Goal: Task Accomplishment & Management: Complete application form

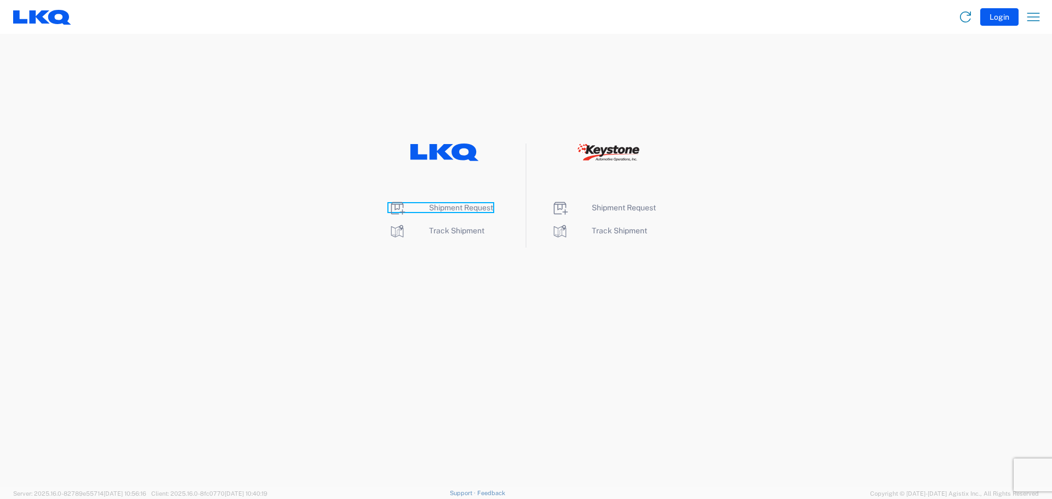
click at [486, 206] on span "Shipment Request" at bounding box center [461, 207] width 64 height 9
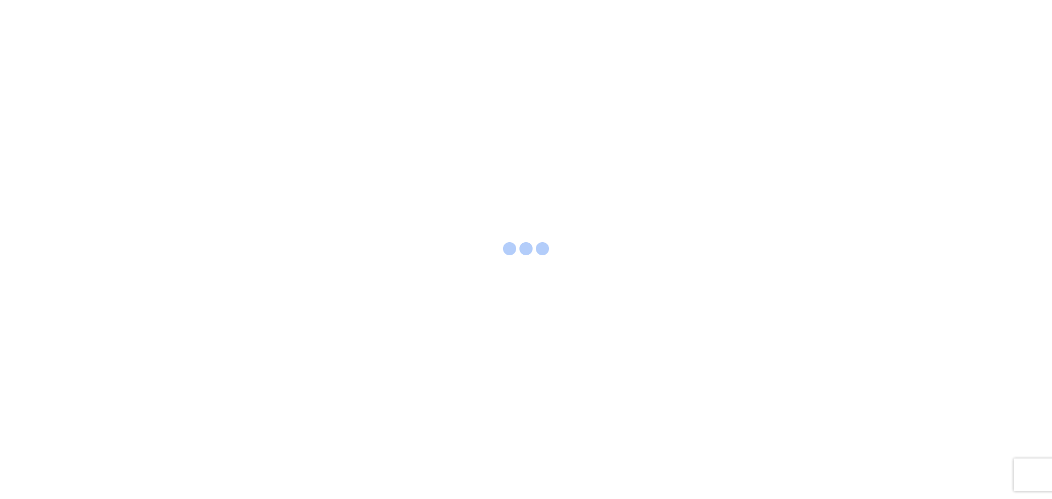
select select "FULL"
select select "LBS"
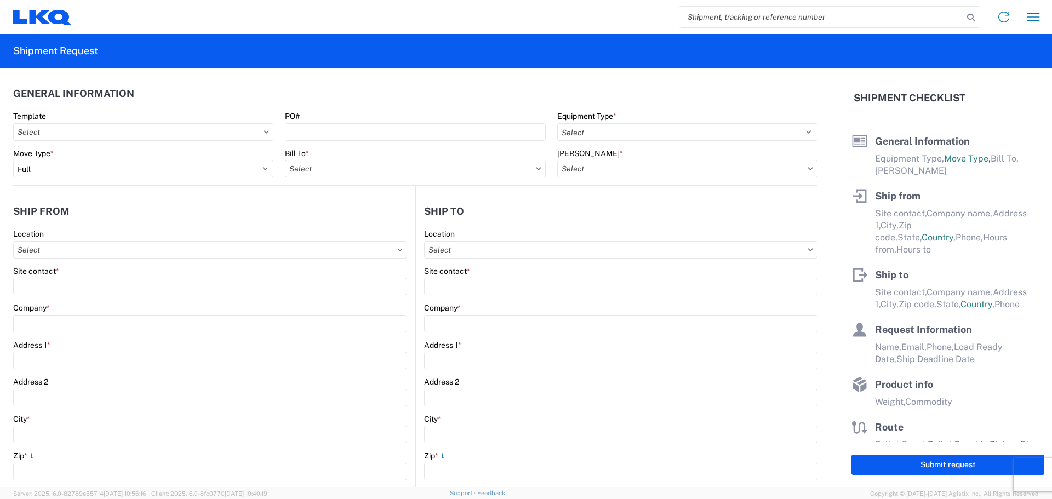
click at [264, 130] on icon at bounding box center [266, 131] width 5 height 3
click at [51, 130] on input "Template" at bounding box center [143, 132] width 260 height 18
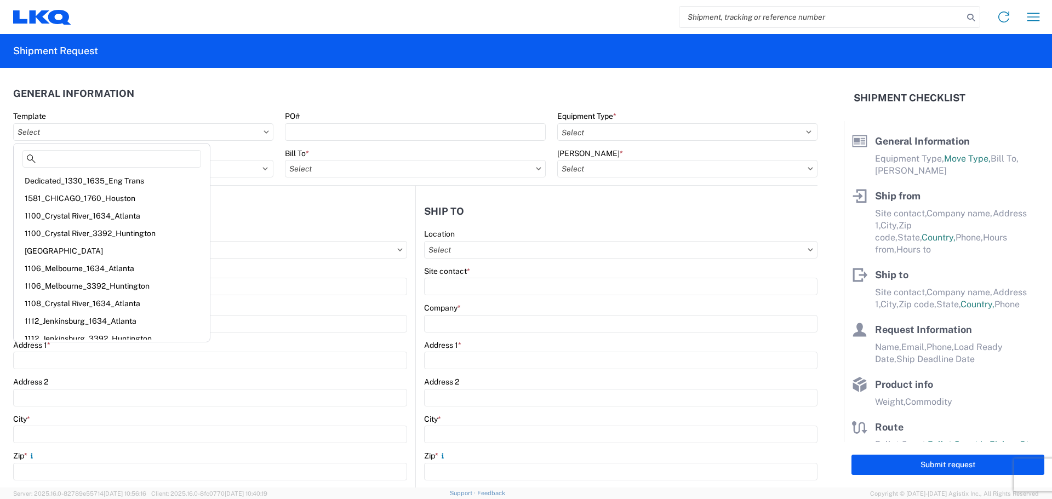
click at [152, 107] on agx-form-section "General Information Template PO# Equipment Type * Select 53’ Dry Van Flatbed Dr…" at bounding box center [415, 133] width 805 height 104
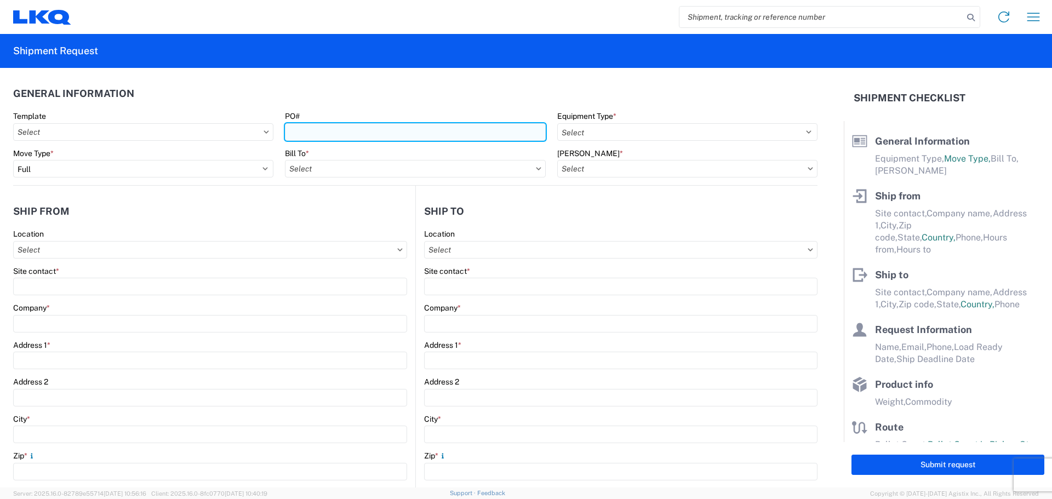
click at [295, 130] on input "PO#" at bounding box center [415, 132] width 260 height 18
type input "GDBLKQ24-4"
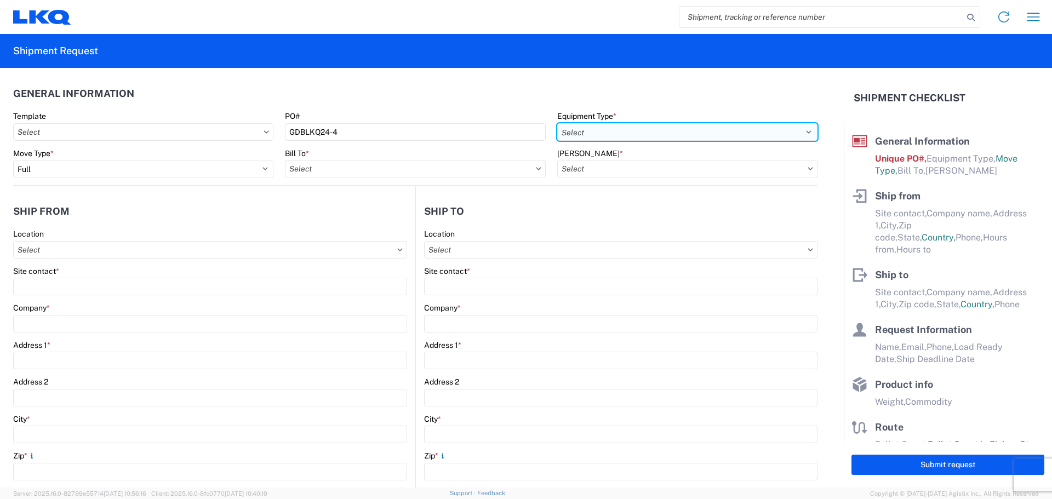
click at [800, 133] on select "Select 53’ Dry Van Flatbed Dropdeck (van) Lowboy (flatbed) Rail" at bounding box center [687, 132] width 260 height 18
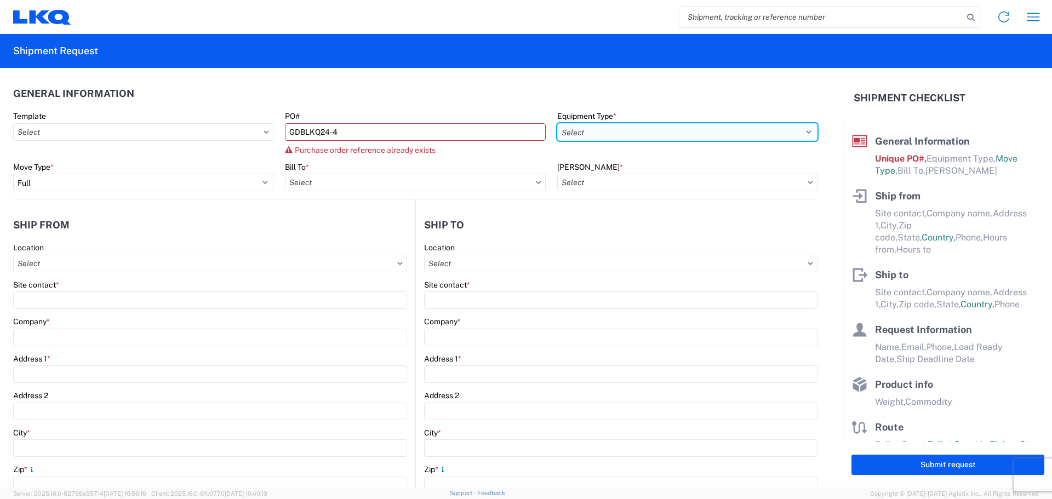
select select "STDV"
click at [557, 123] on select "Select 53’ Dry Van Flatbed Dropdeck (van) Lowboy (flatbed) Rail" at bounding box center [687, 132] width 260 height 18
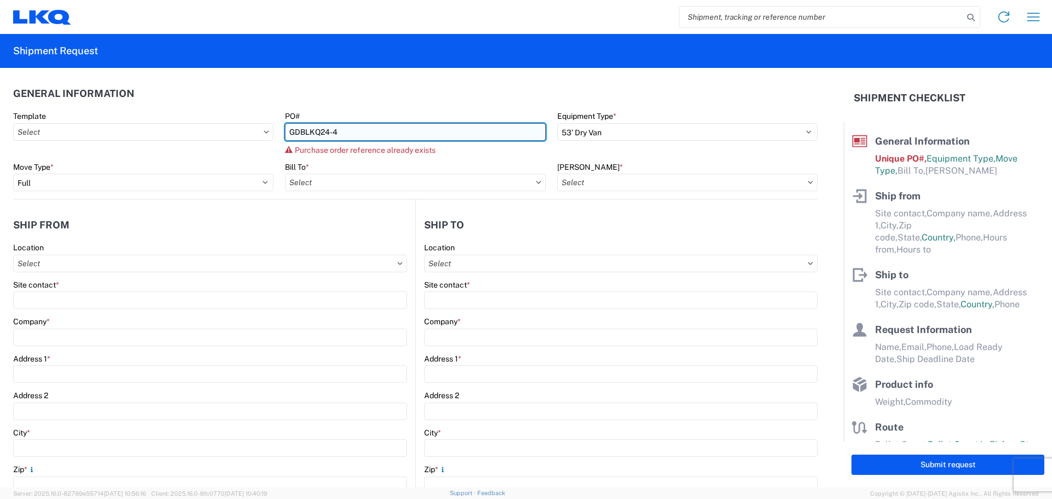
click at [340, 131] on input "GDBLKQ24-4" at bounding box center [415, 132] width 260 height 18
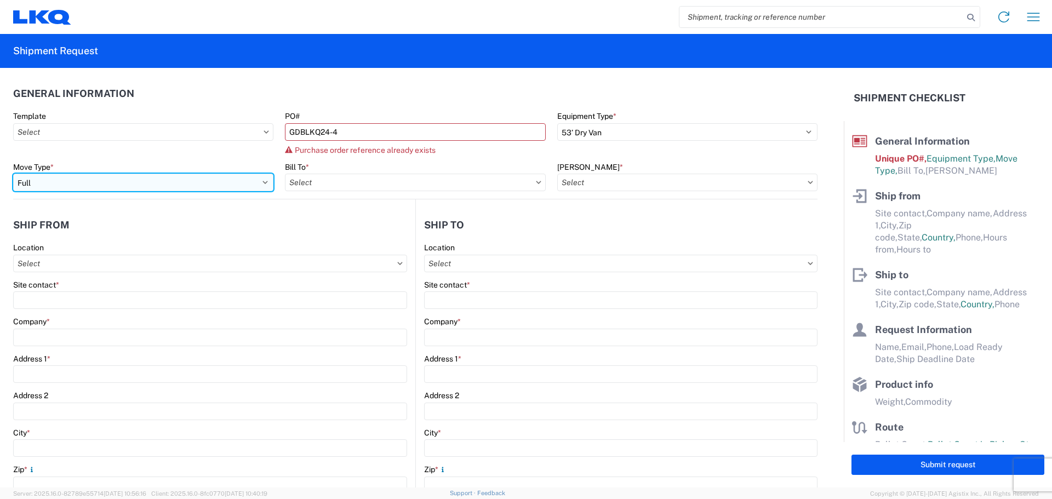
click at [260, 184] on select "Select Full Partial TL" at bounding box center [143, 183] width 260 height 18
select select "PARTIAL_TL"
click at [13, 174] on select "Select Full Partial TL" at bounding box center [143, 183] width 260 height 18
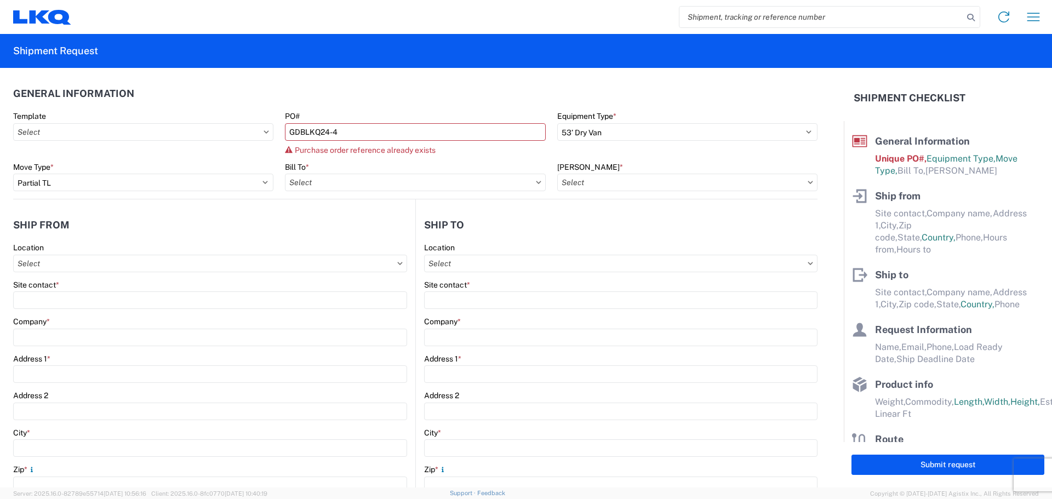
click at [536, 182] on icon at bounding box center [538, 182] width 5 height 3
click at [477, 185] on input "Bill To *" at bounding box center [415, 183] width 260 height 18
type input "3018"
click at [352, 227] on div "3018 - Totowa NJ (018)" at bounding box center [381, 232] width 192 height 18
type input "3018 - Totowa NJ (018)"
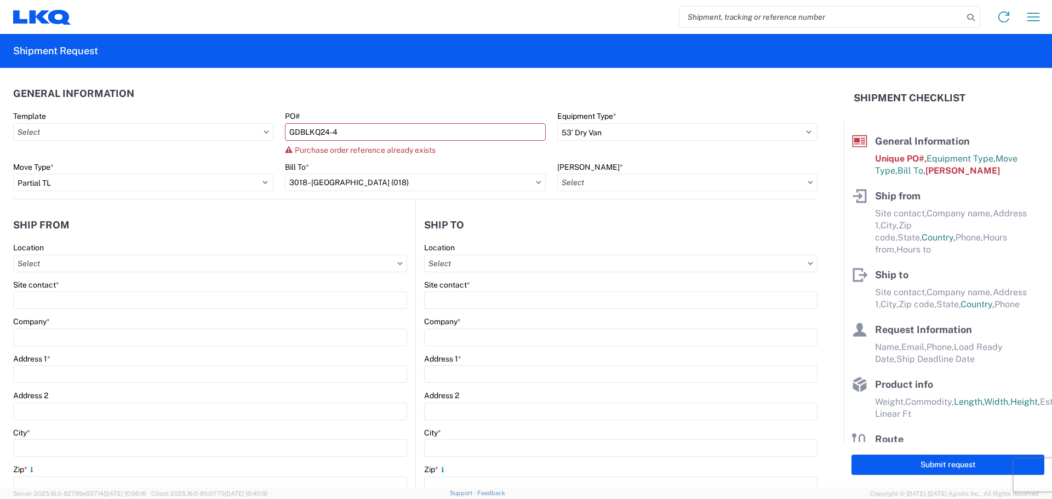
click at [808, 181] on icon at bounding box center [810, 182] width 5 height 3
click at [774, 186] on input "Bill Code *" at bounding box center [687, 183] width 260 height 18
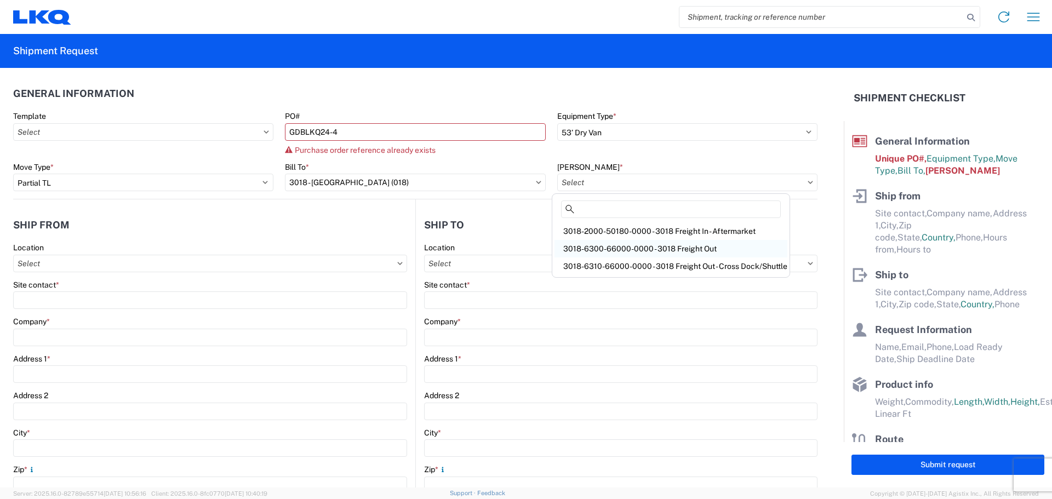
click at [710, 248] on div "3018-6300-66000-0000 - 3018 Freight Out" at bounding box center [671, 249] width 233 height 18
type input "3018-6300-66000-0000 - 3018 Freight Out"
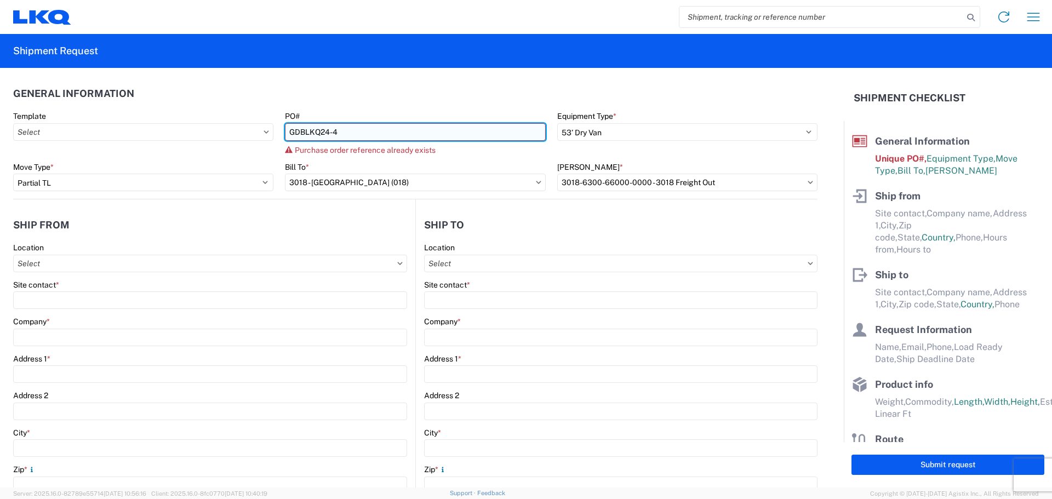
click at [343, 130] on input "GDBLKQ24-4" at bounding box center [415, 132] width 260 height 18
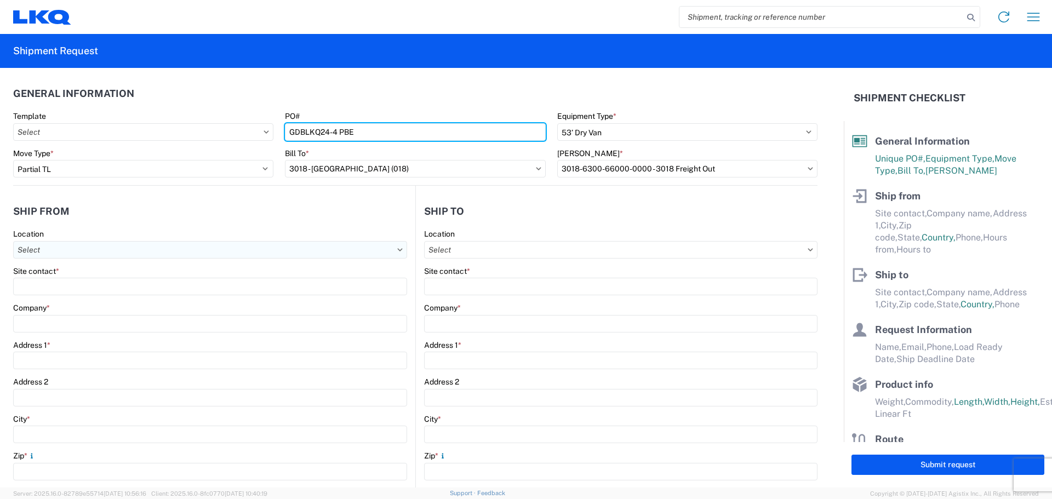
type input "GDBLKQ24-4 PBE"
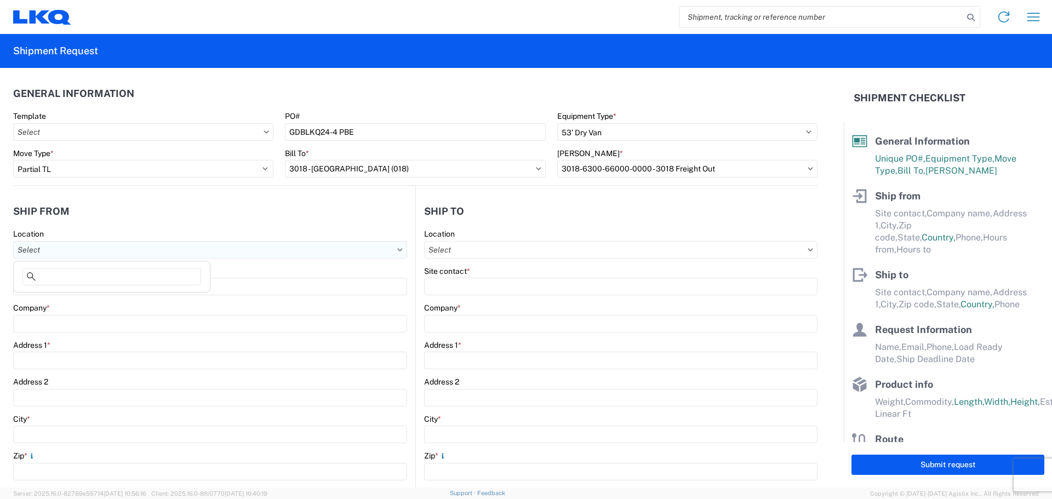
click at [56, 244] on input "Location" at bounding box center [210, 250] width 394 height 18
type input "3018"
click at [75, 301] on div "3018 - Totowa NJ (018)" at bounding box center [112, 299] width 192 height 18
type input "3018 - Totowa NJ (018)"
type input "LKQ Corporation"
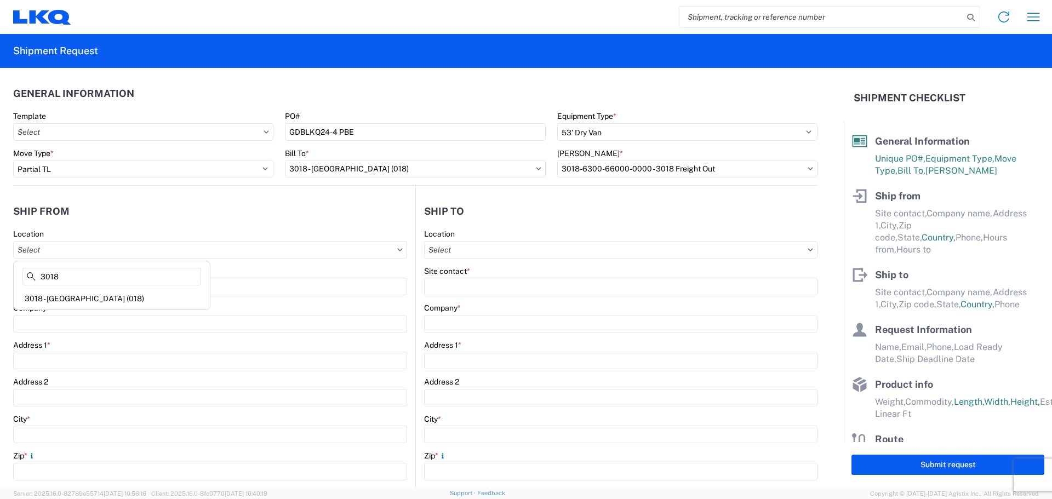
type input "40 Western Rd Su\te 100"
type input "Kearny"
type input "07032"
select select "NJ"
select select "US"
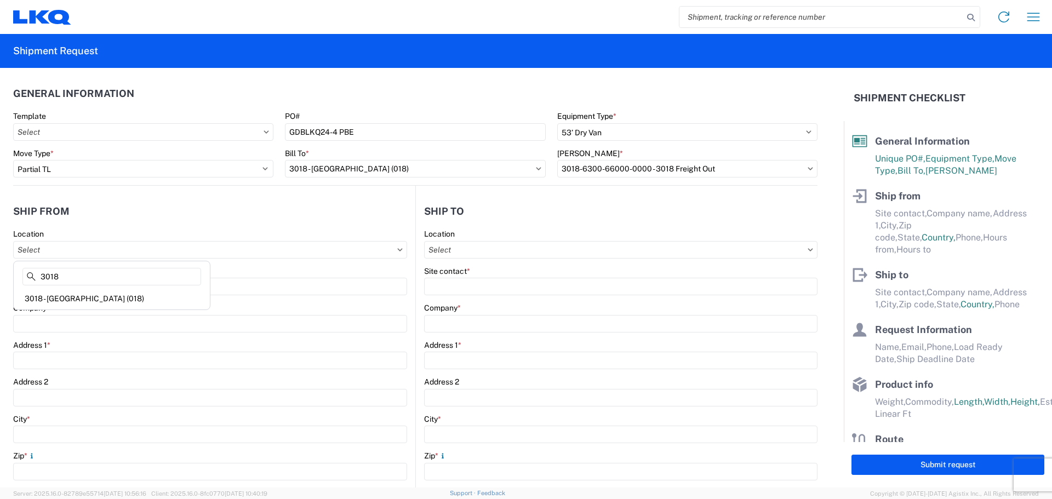
type input "973-238-4384"
type input "07:00"
type input "17:00"
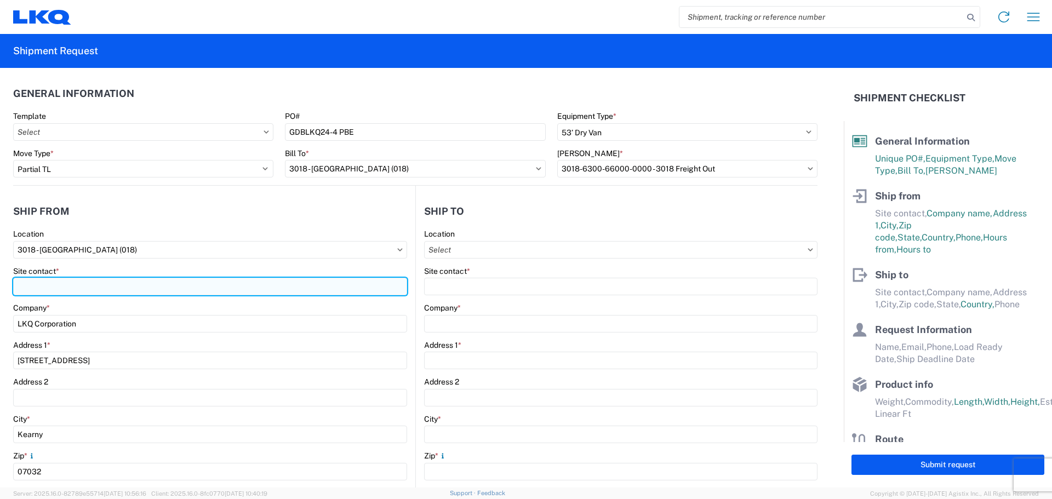
click at [22, 283] on input "Site contact *" at bounding box center [210, 287] width 394 height 18
type input "KAMBIZ YOUNESI"
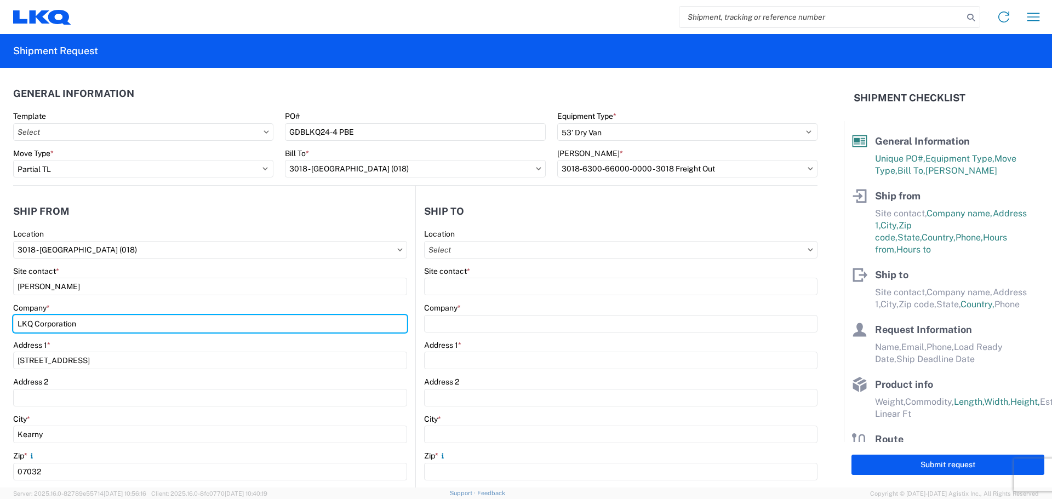
type input "LKQ CORP"
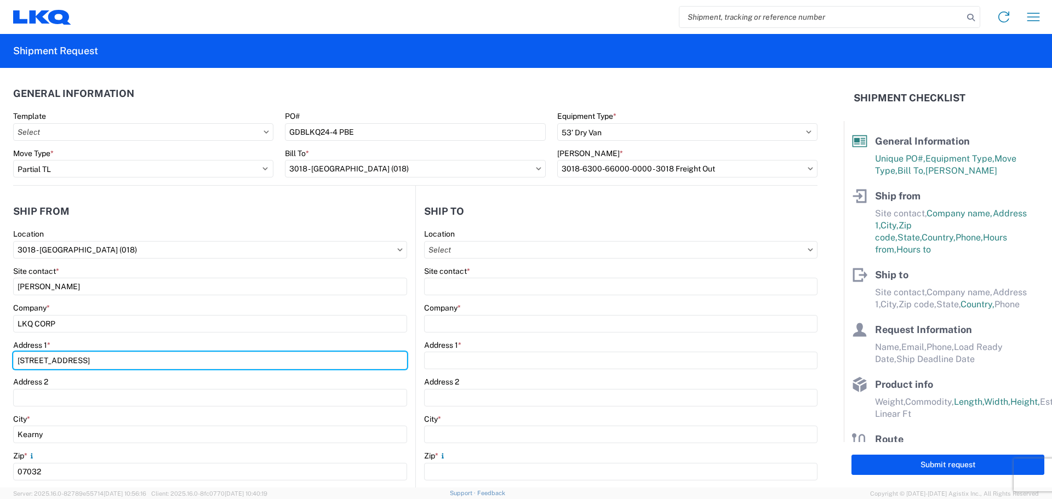
type input "40 western Road"
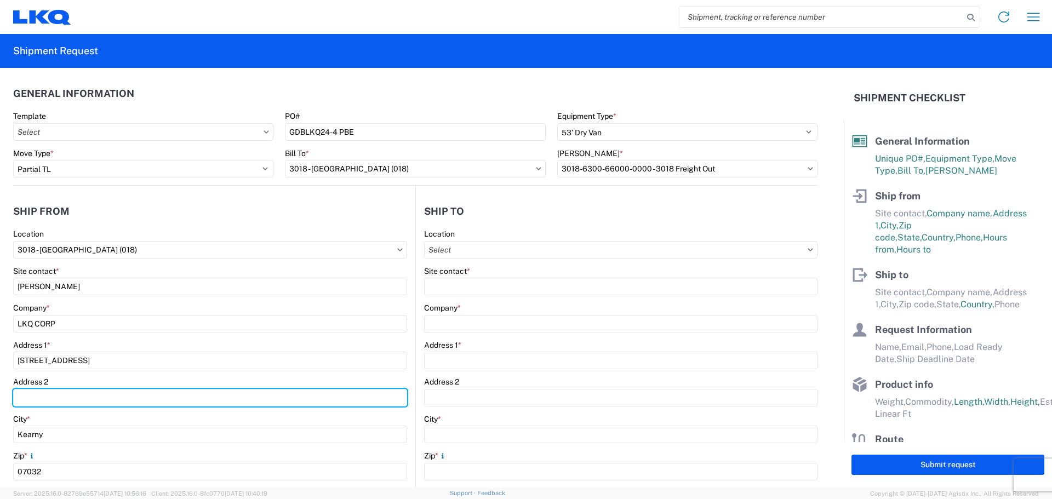
type input "suite 100"
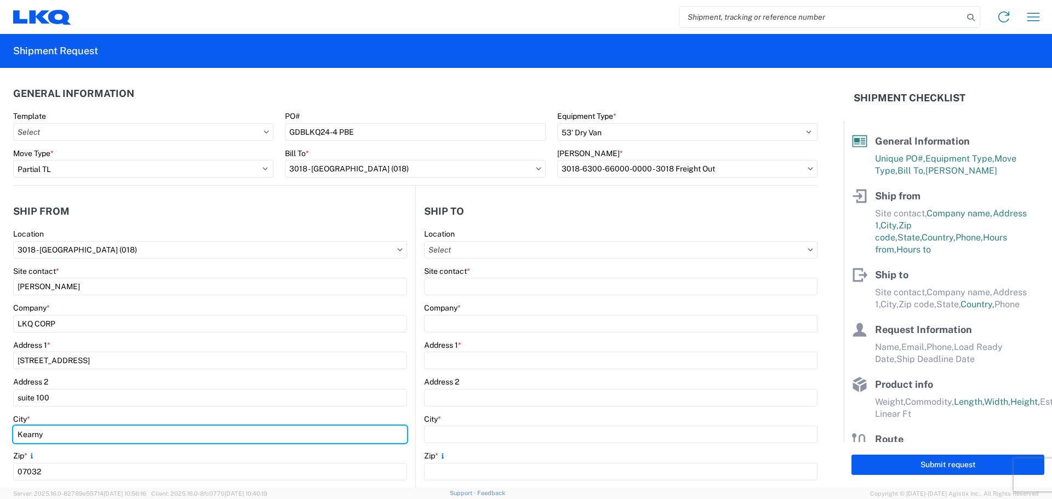
type input "kearny"
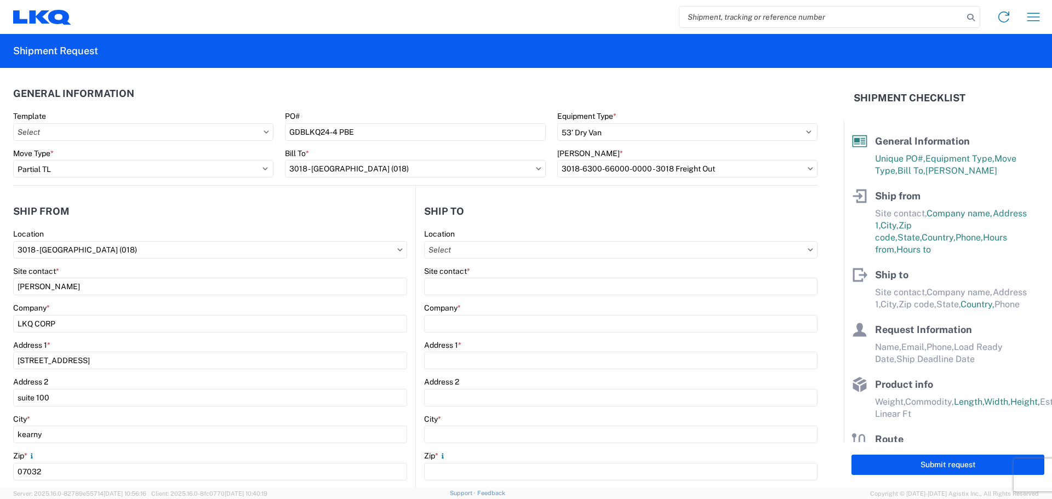
type input "kyounesi@lkqcorp.com"
type input "9732384360"
click at [162, 306] on div "Company *" at bounding box center [210, 308] width 394 height 10
click at [483, 247] on input "Location" at bounding box center [621, 250] width 394 height 18
click at [484, 281] on input "GDB Intrenational" at bounding box center [519, 277] width 179 height 18
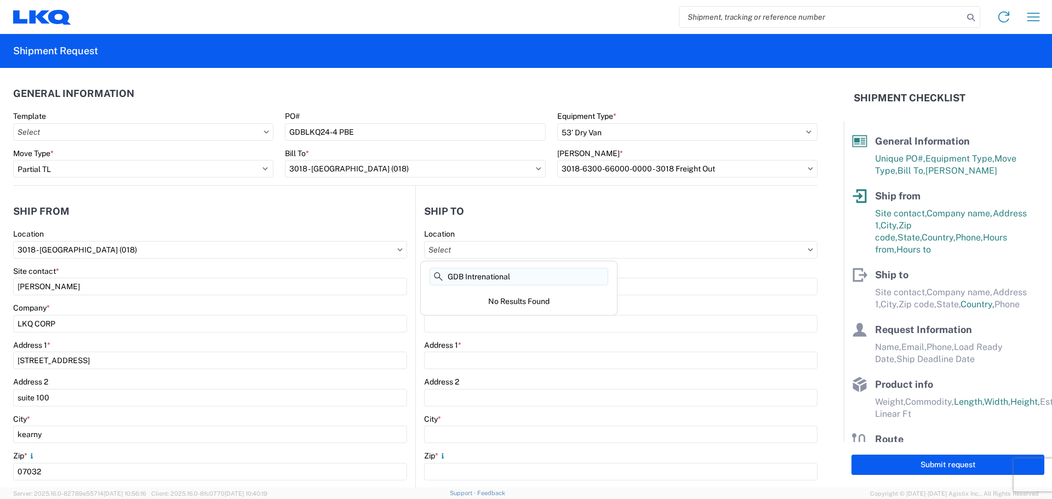
click at [487, 277] on input "GDB Intrenational" at bounding box center [519, 277] width 179 height 18
click at [489, 277] on input "GDB Intrenational" at bounding box center [519, 277] width 179 height 18
click at [485, 277] on input "GDB Intrenational" at bounding box center [519, 277] width 179 height 18
click at [514, 272] on input "GDB Intrenational" at bounding box center [519, 277] width 179 height 18
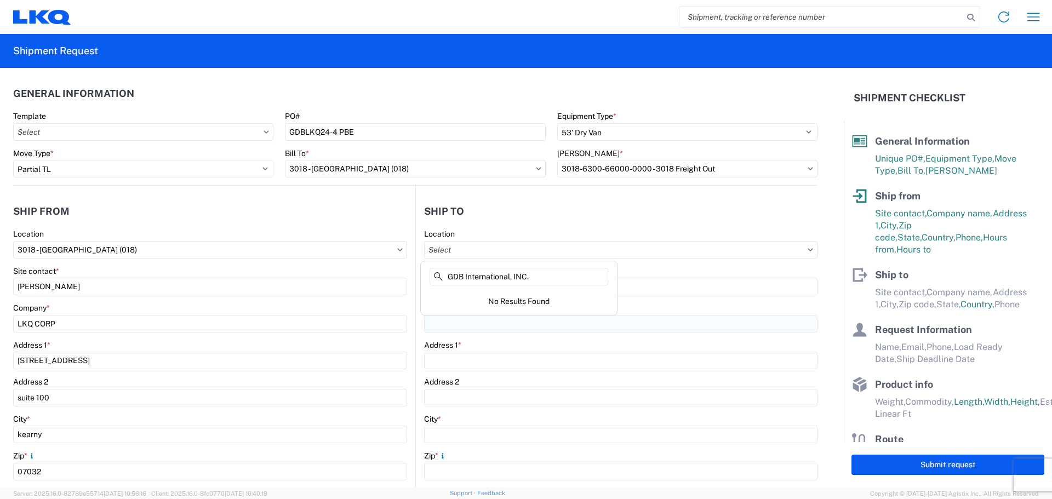
type input "GDB International, INC."
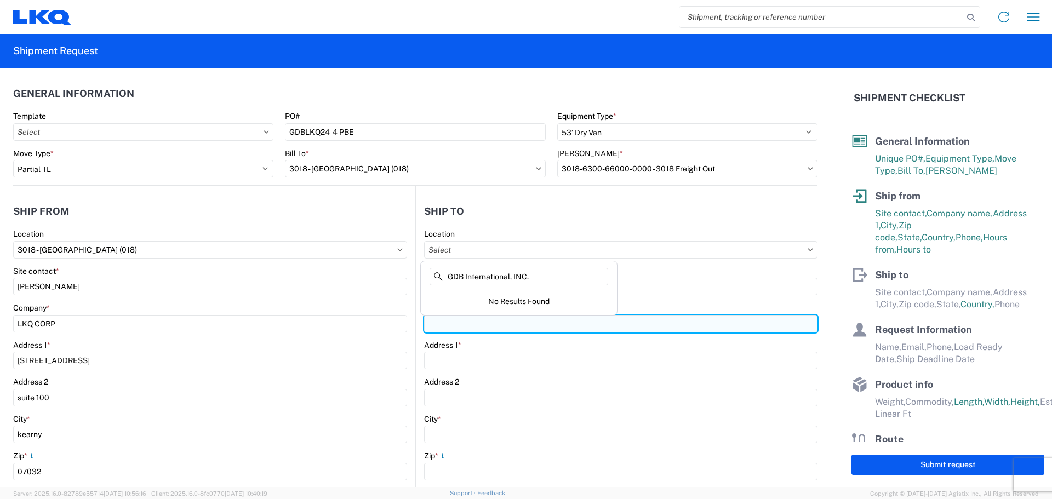
click at [444, 327] on input "Company *" at bounding box center [621, 324] width 394 height 18
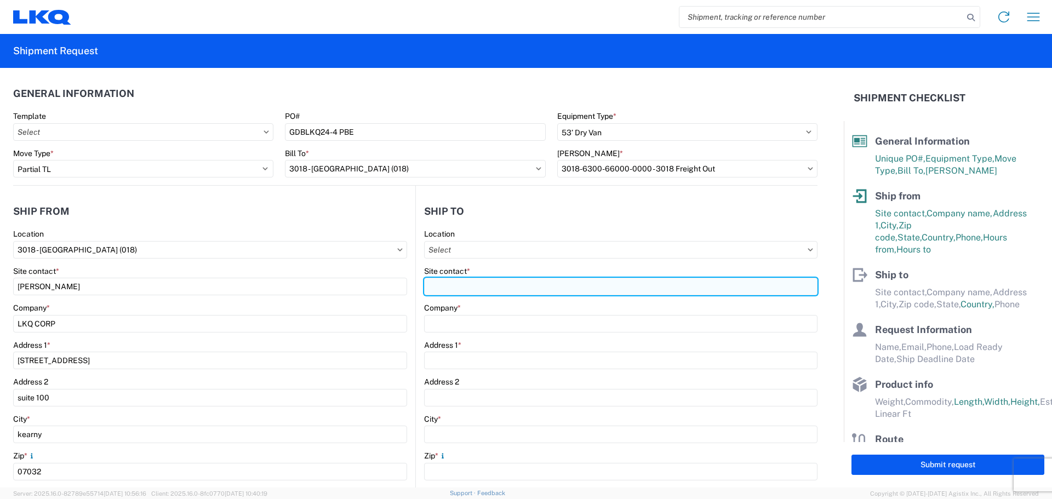
click at [437, 284] on input "Site contact *" at bounding box center [621, 287] width 394 height 18
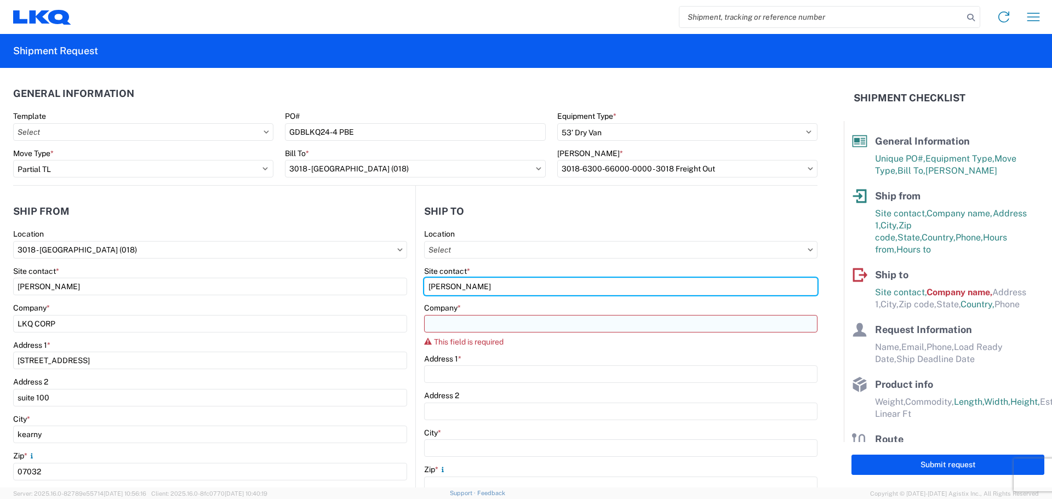
type input "Jess Roberts"
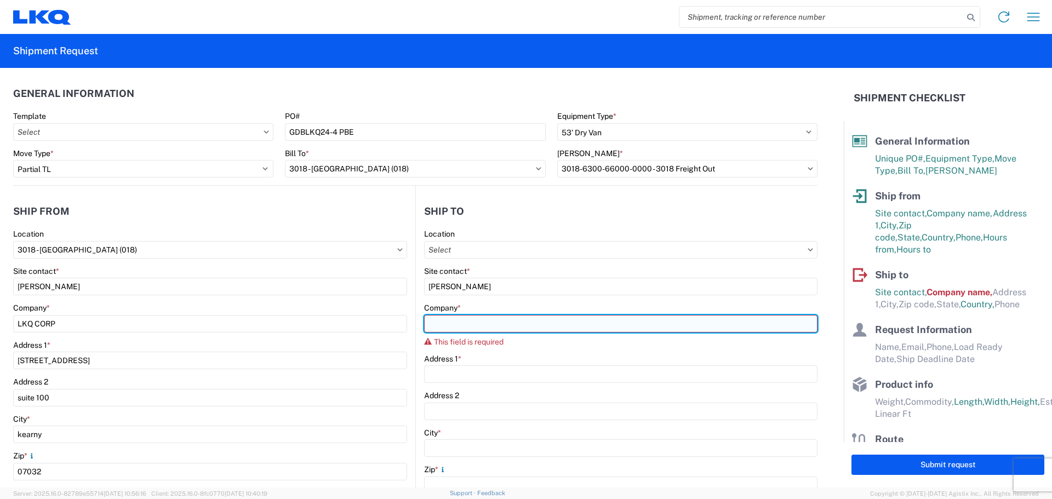
click at [436, 320] on input "Company *" at bounding box center [621, 324] width 394 height 18
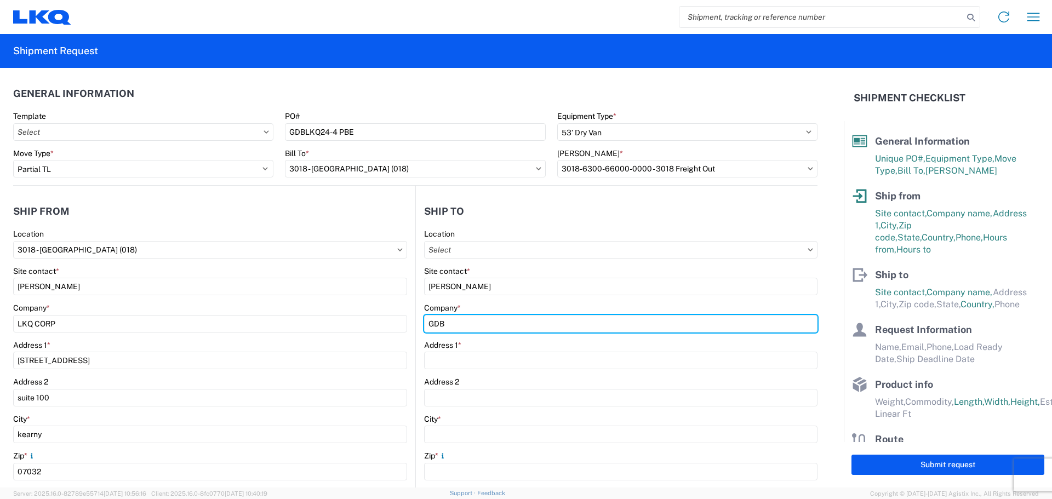
type input "GDB international"
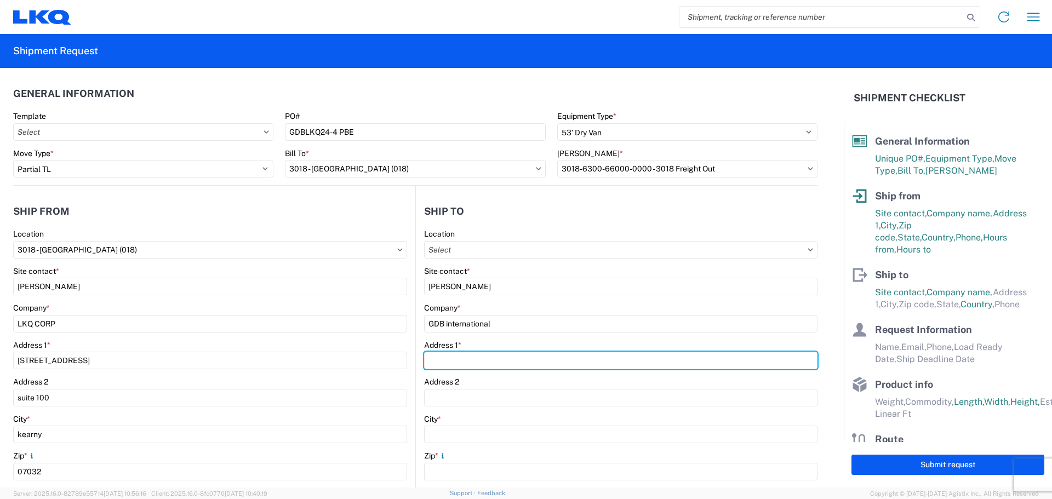
type input "17310 Mockingsbird Rd"
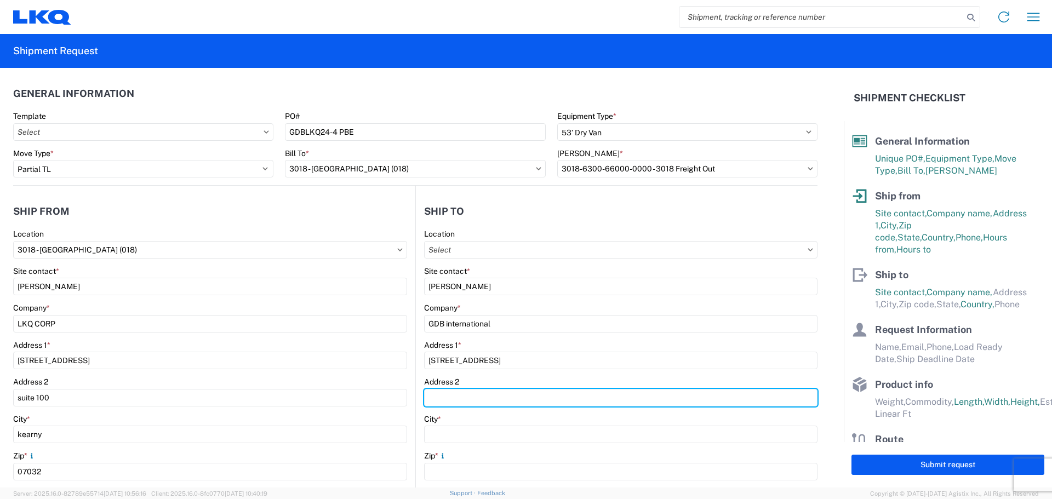
type input "Warehouse#19"
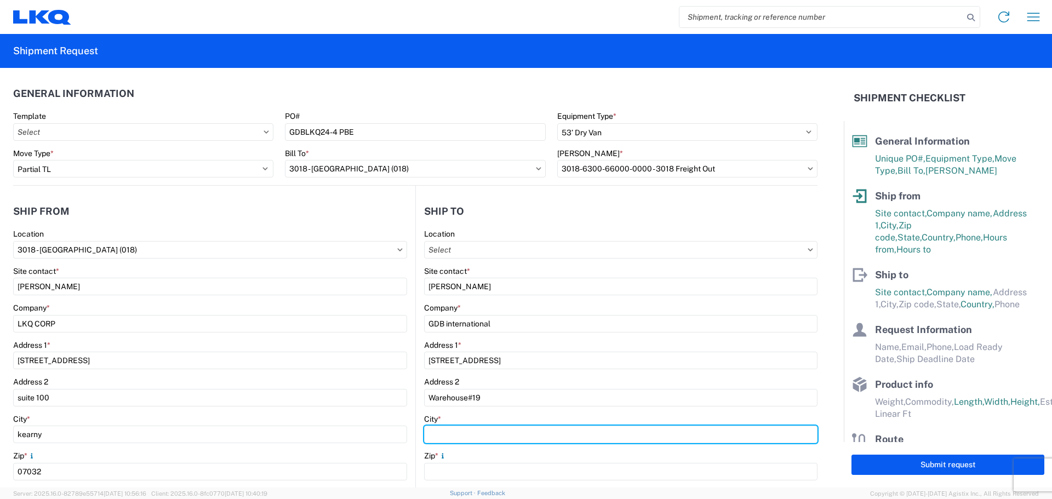
type input "Nashville"
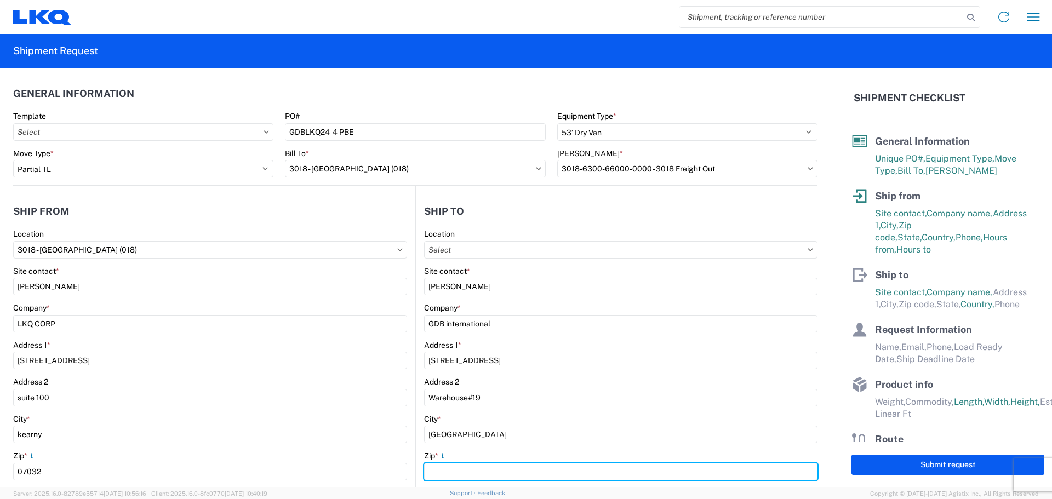
type input "62263"
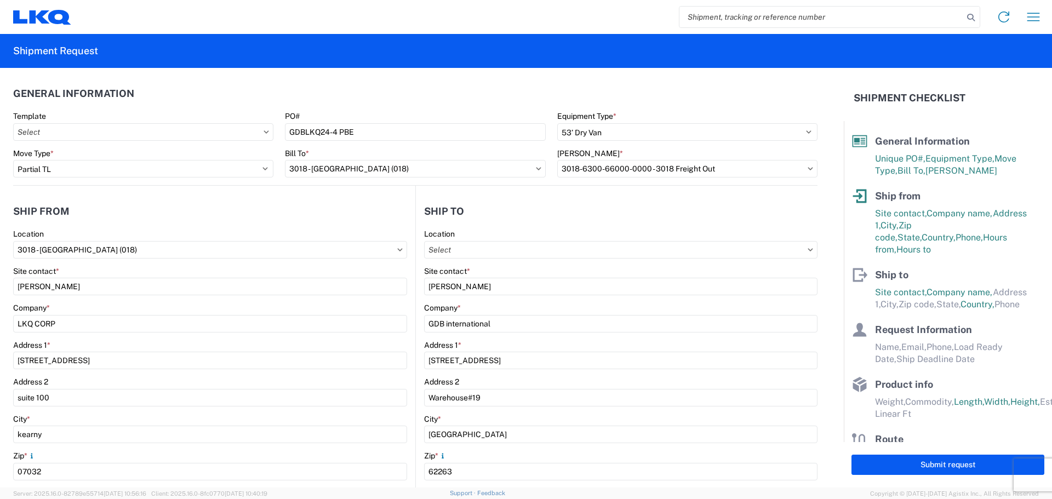
select select "NJ"
type input "jess@gdbinternational.com"
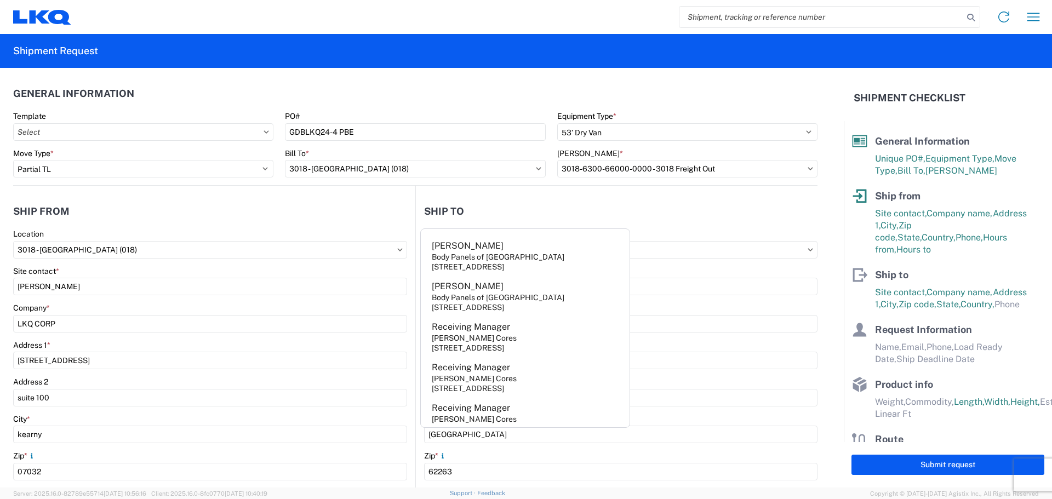
click at [818, 339] on form "General Information Template PO# GDBLKQ24-4 PBE Equipment Type * Select 53’ Dry…" at bounding box center [422, 278] width 844 height 420
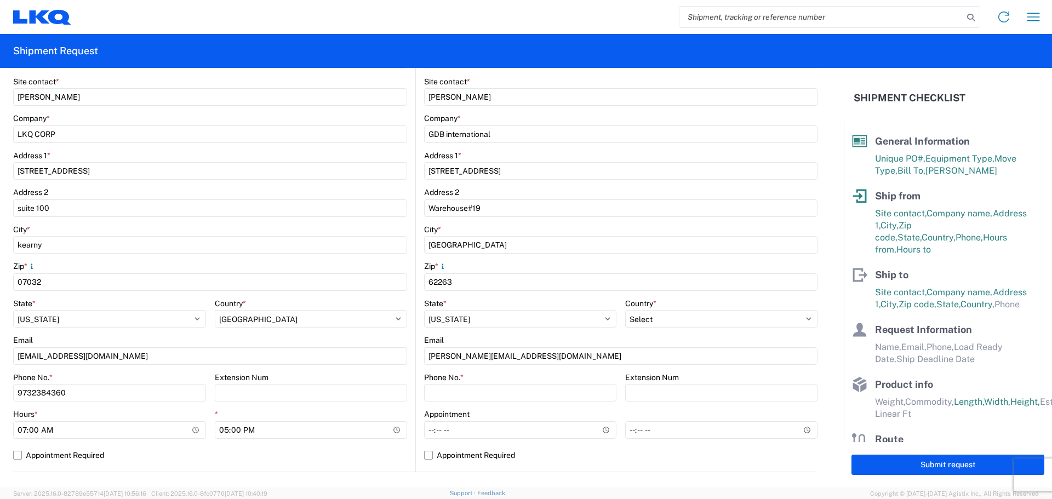
scroll to position [219, 0]
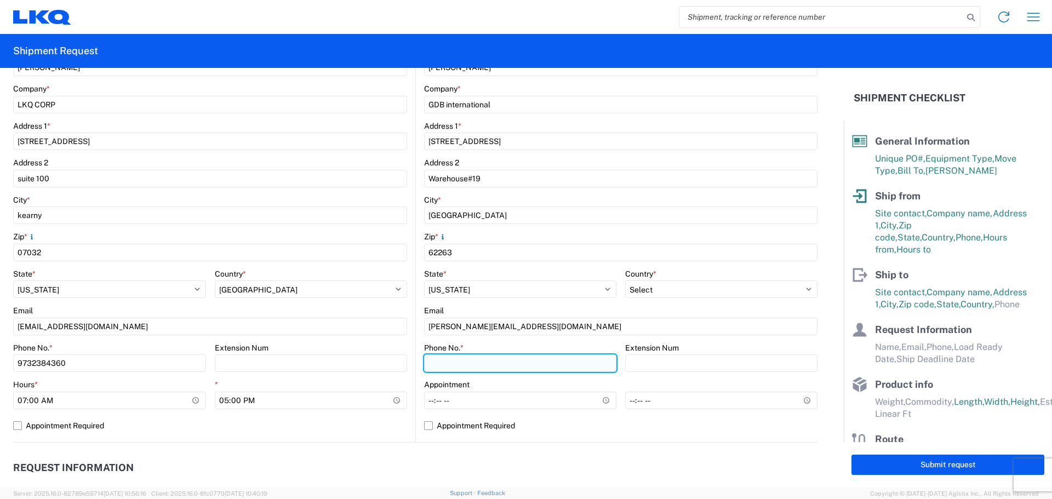
click at [449, 361] on input "Phone No. *" at bounding box center [520, 364] width 192 height 18
type input "848-244-0809"
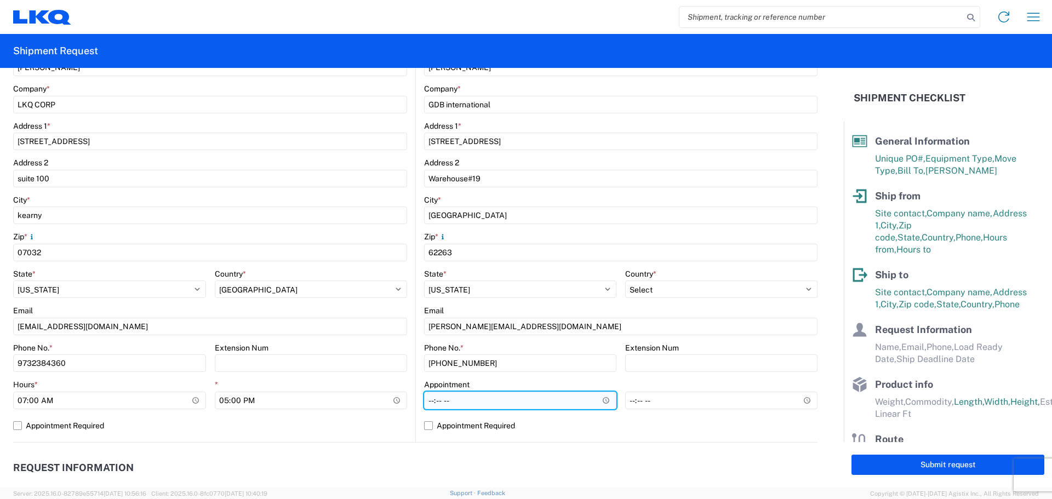
click at [485, 400] on input "Hours *" at bounding box center [520, 401] width 192 height 18
click at [598, 402] on input "Hours *" at bounding box center [520, 401] width 192 height 18
click at [447, 398] on input "07:51" at bounding box center [520, 401] width 192 height 18
click at [443, 400] on input "07:51" at bounding box center [520, 401] width 192 height 18
type input "07:00"
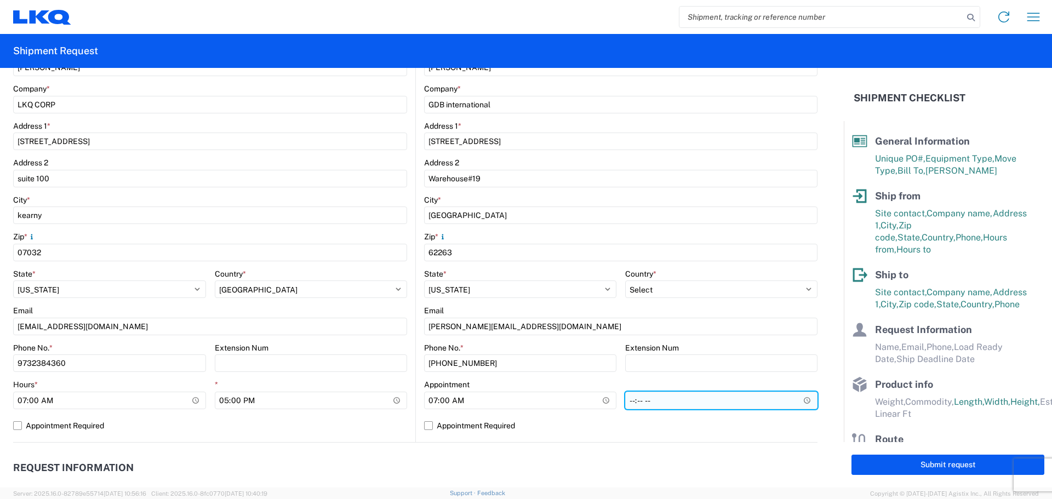
click at [642, 400] on input "*" at bounding box center [721, 401] width 192 height 18
click at [625, 398] on input "*" at bounding box center [721, 401] width 192 height 18
click at [626, 398] on input "*" at bounding box center [721, 401] width 192 height 18
click at [731, 404] on input "*" at bounding box center [721, 401] width 192 height 18
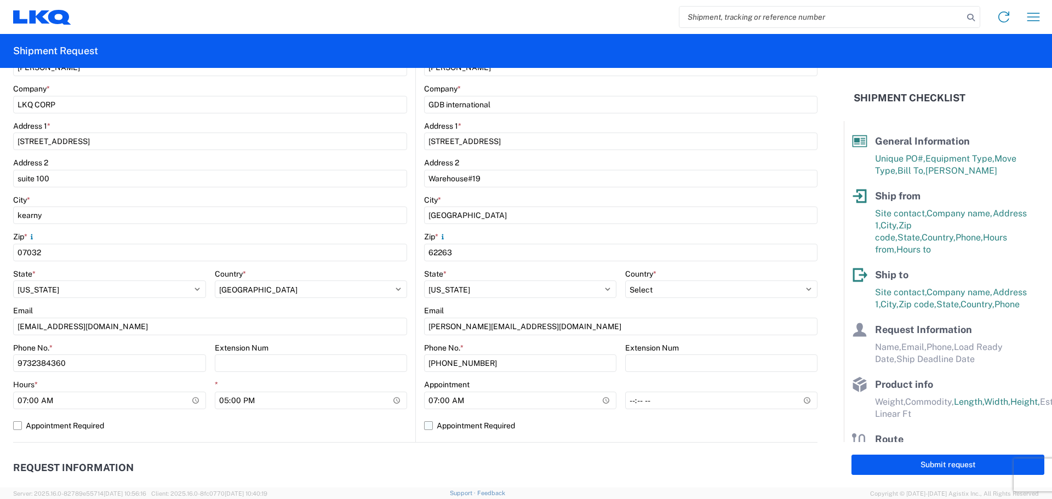
click at [696, 430] on label "Appointment Required" at bounding box center [621, 426] width 394 height 18
click at [0, 0] on input "Appointment Required" at bounding box center [0, 0] width 0 height 0
select select "US"
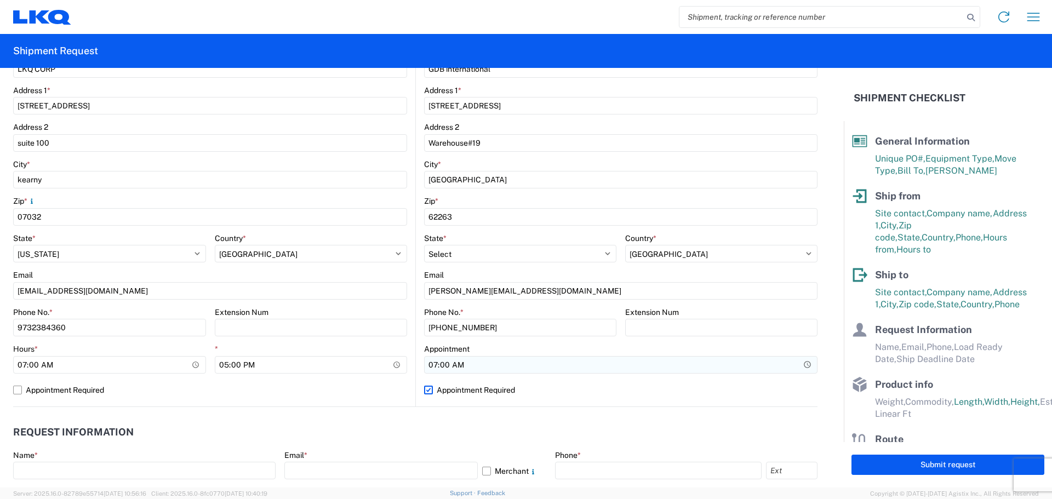
scroll to position [329, 0]
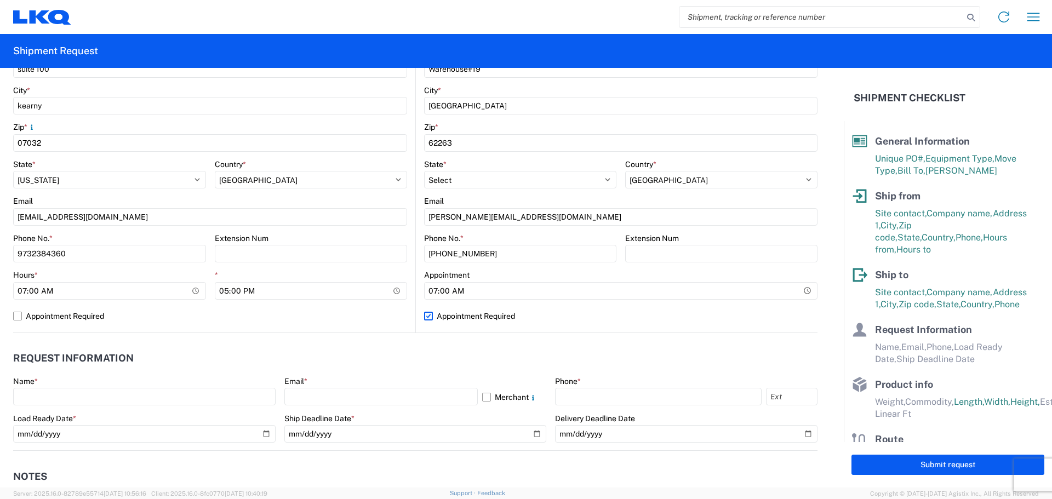
click at [424, 315] on label "Appointment Required" at bounding box center [621, 316] width 394 height 18
click at [0, 0] on input "Appointment Required" at bounding box center [0, 0] width 0 height 0
select select "US"
click at [625, 290] on input "*" at bounding box center [721, 291] width 192 height 18
click at [653, 292] on input "*" at bounding box center [721, 291] width 192 height 18
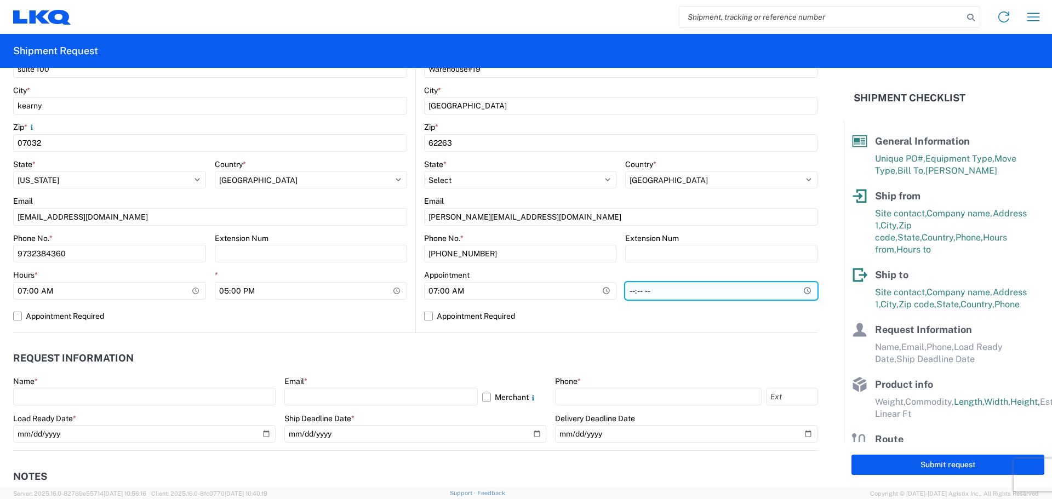
type input "15:00"
click at [424, 315] on label "Appointment Required" at bounding box center [621, 316] width 394 height 18
click at [0, 0] on input "Appointment Required" at bounding box center [0, 0] width 0 height 0
select select "US"
click at [424, 316] on label "Appointment Required" at bounding box center [621, 316] width 394 height 18
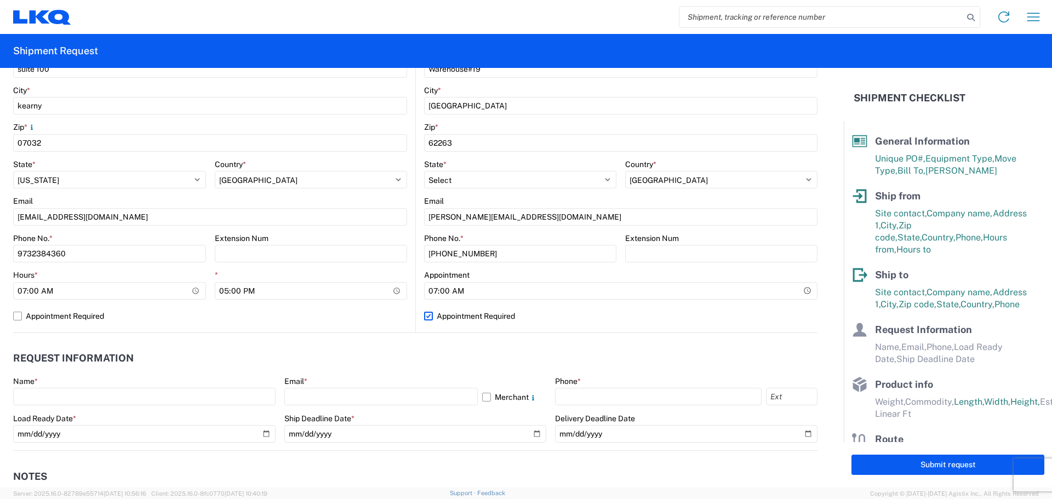
click at [0, 0] on input "Appointment Required" at bounding box center [0, 0] width 0 height 0
select select "US"
click at [693, 338] on agx-request-info "Request Information Name * Email * Merchant Phone * Load Ready Date * Ship Dead…" at bounding box center [415, 392] width 805 height 118
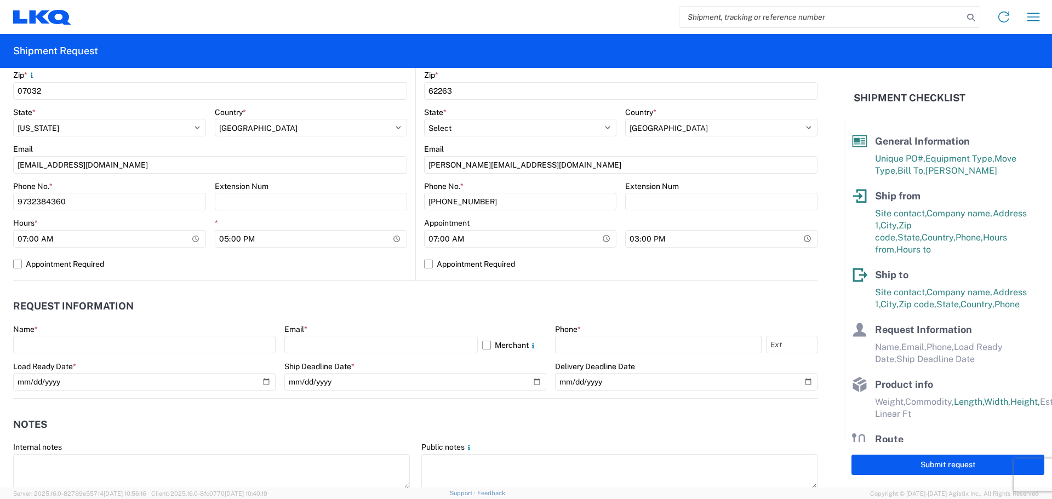
scroll to position [384, 0]
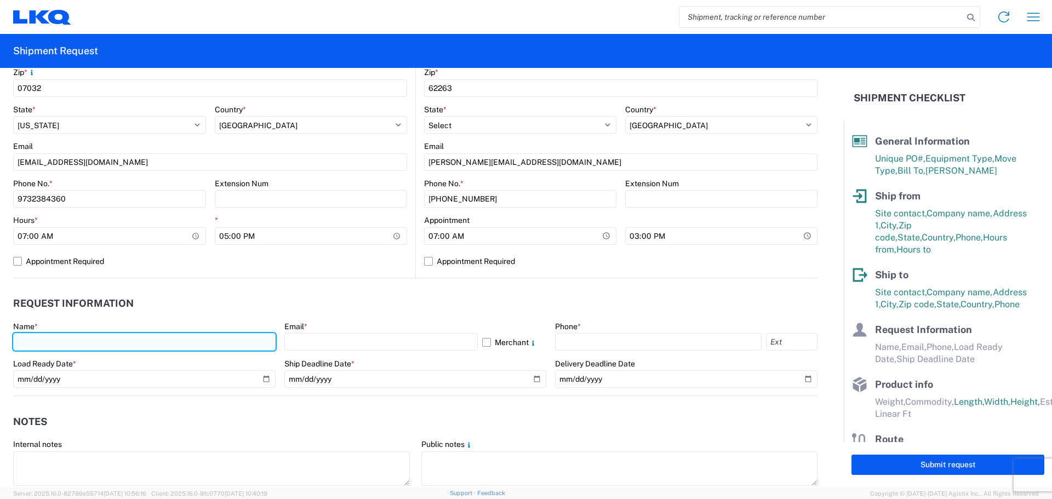
click at [30, 338] on input "text" at bounding box center [144, 342] width 263 height 18
type input "KAMBIZ YOUNESI"
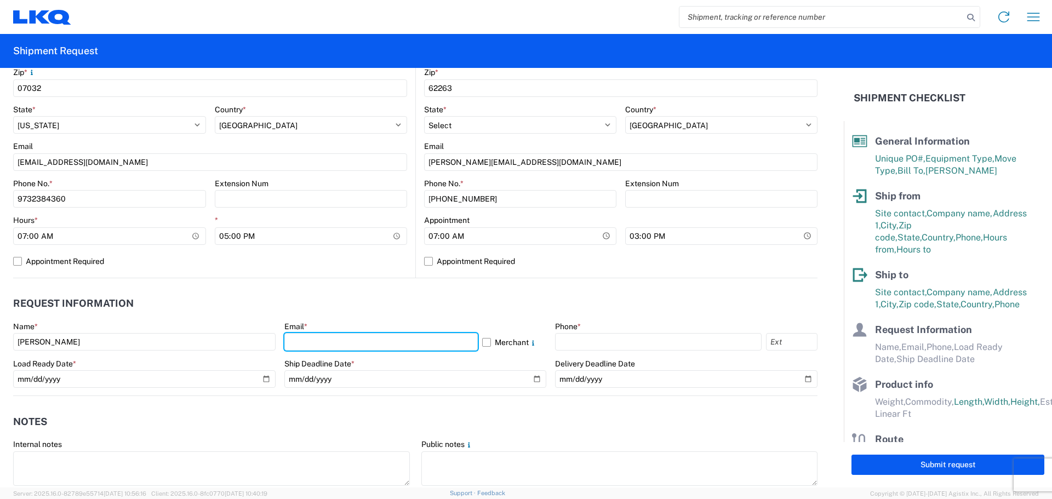
type input "kyounesi@lkqcorp.com"
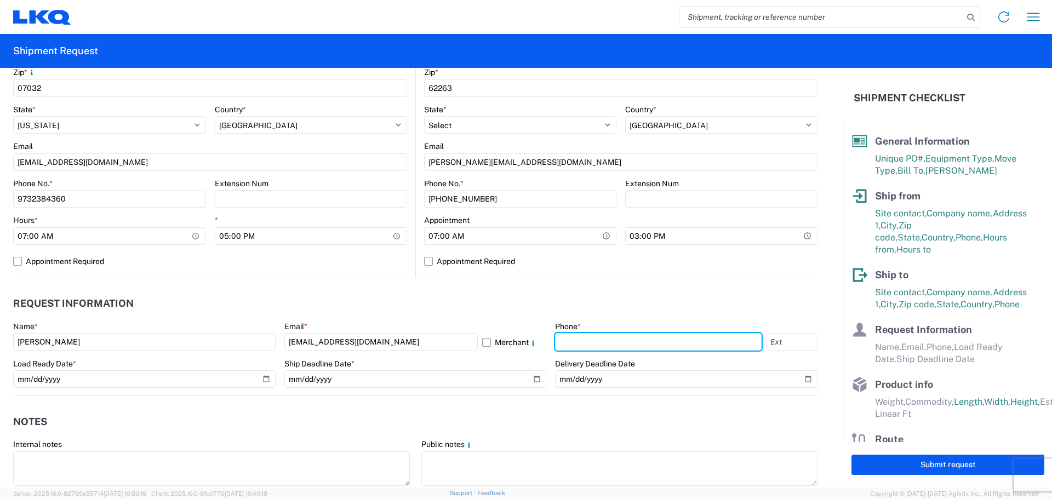
type input "9732384360"
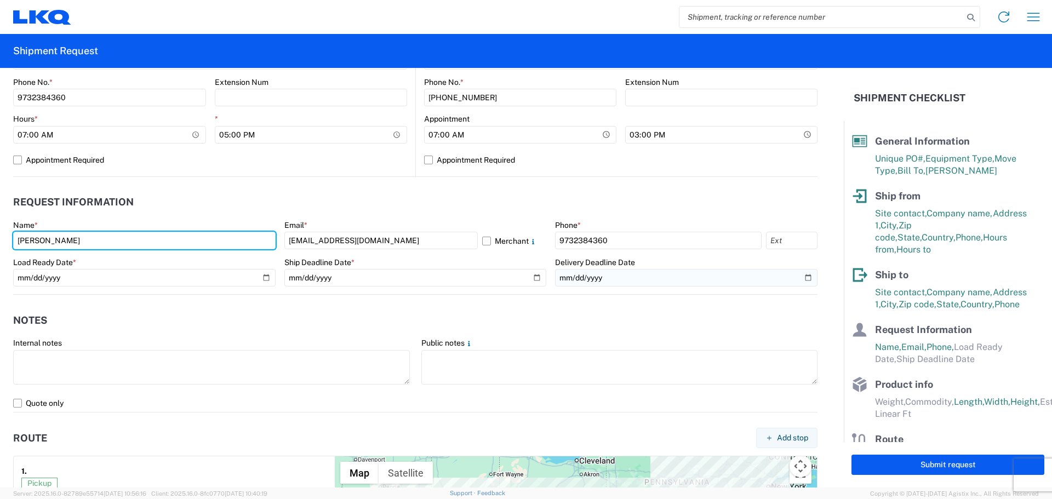
scroll to position [493, 0]
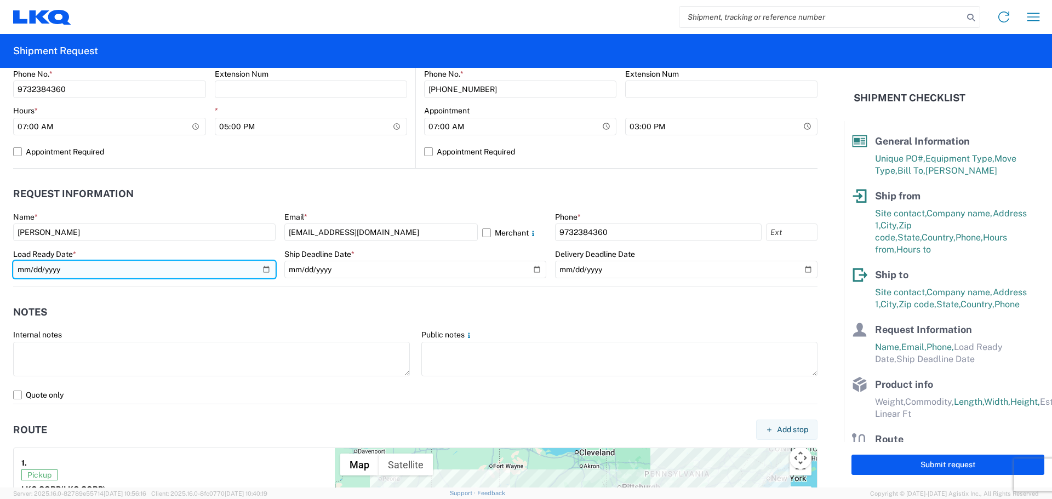
click at [69, 267] on input "date" at bounding box center [144, 270] width 263 height 18
click at [266, 272] on input "date" at bounding box center [144, 270] width 263 height 18
type input "2025-08-11"
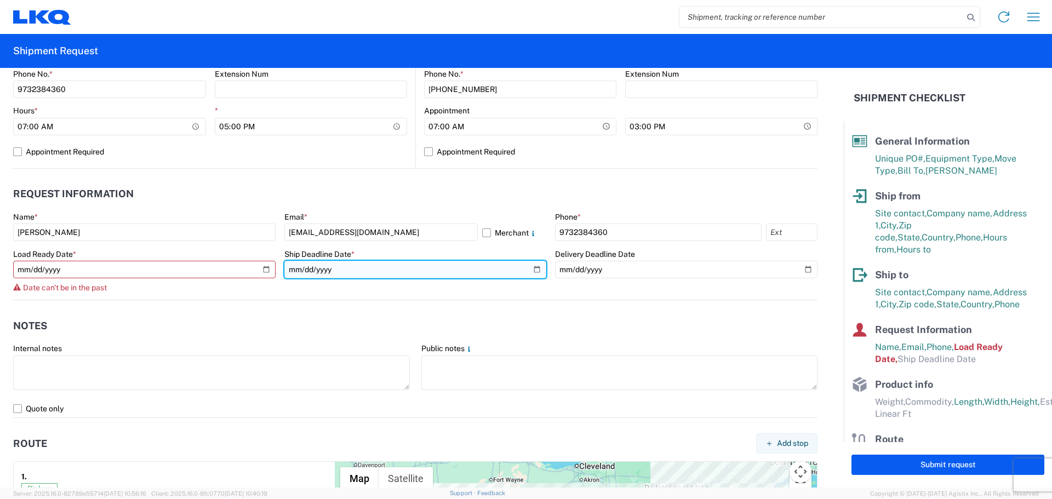
click at [530, 267] on input "date" at bounding box center [415, 270] width 263 height 18
type input "2025-08-13"
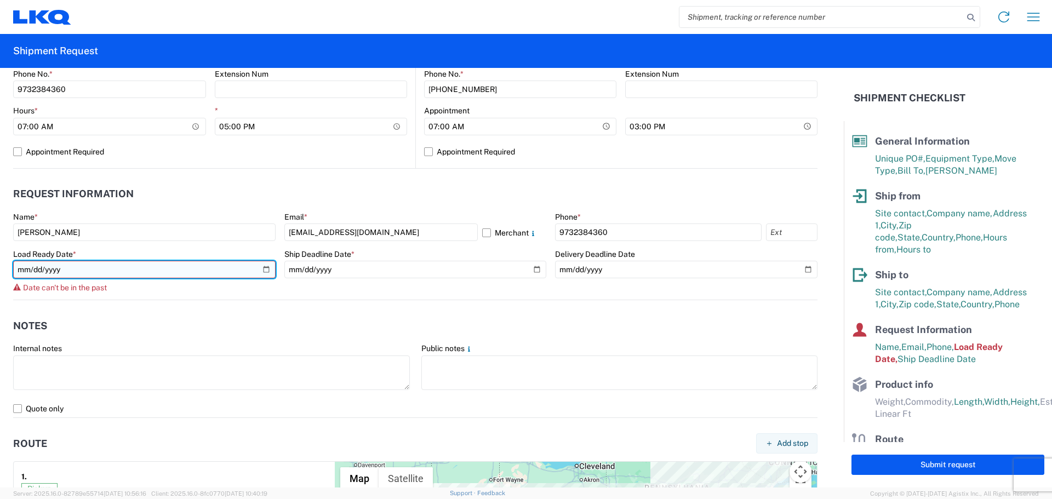
click at [266, 266] on input "2025-08-11" at bounding box center [144, 270] width 263 height 18
type input "2025-08-12"
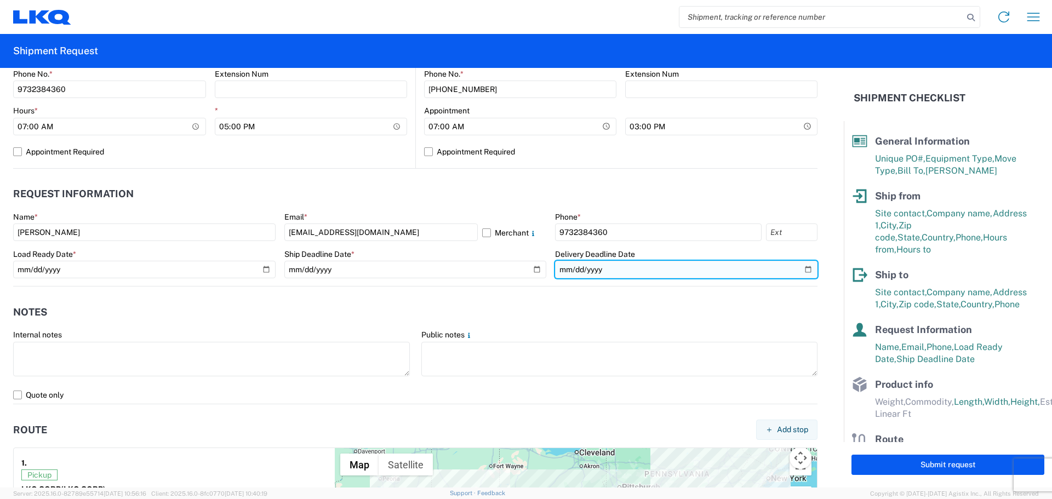
click at [799, 269] on input "date" at bounding box center [686, 270] width 263 height 18
type input "2025-08-18"
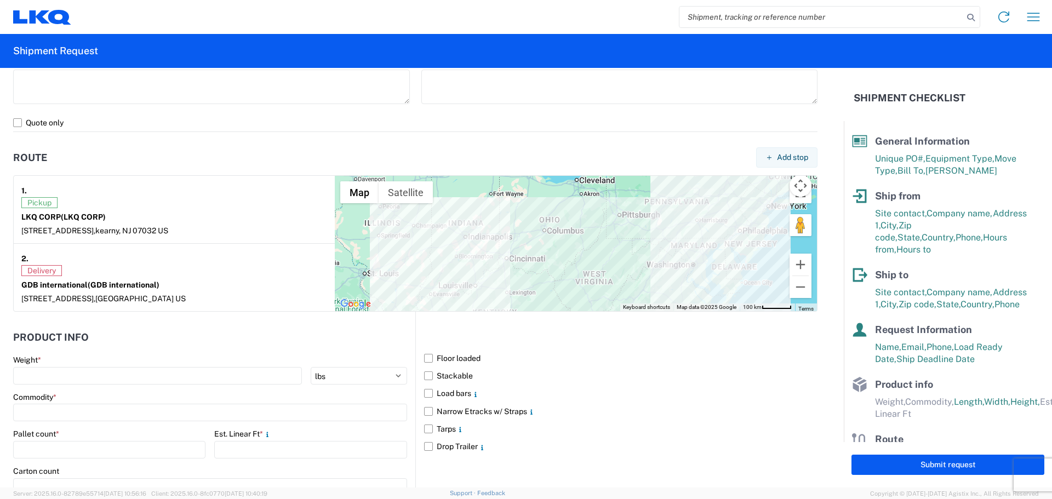
scroll to position [840, 0]
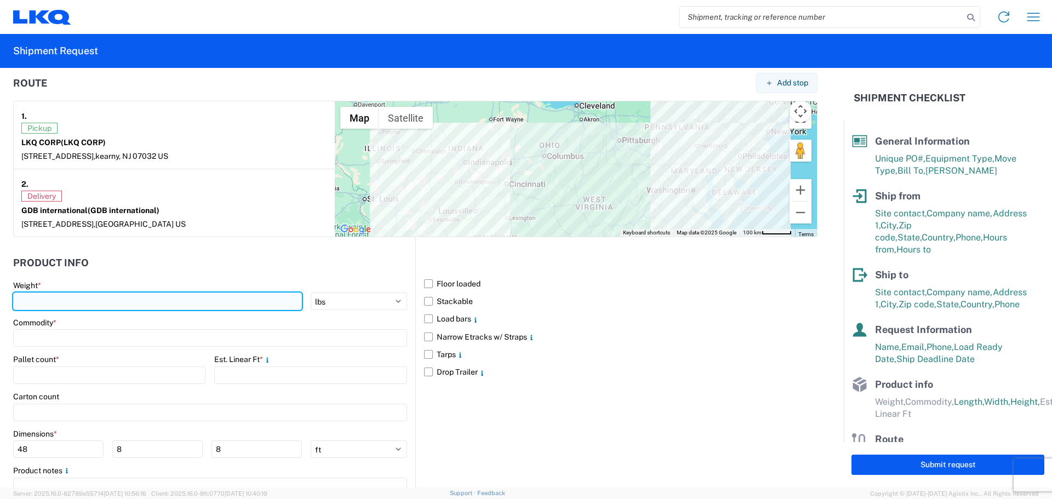
click at [42, 299] on input "number" at bounding box center [157, 302] width 289 height 18
type input "4000"
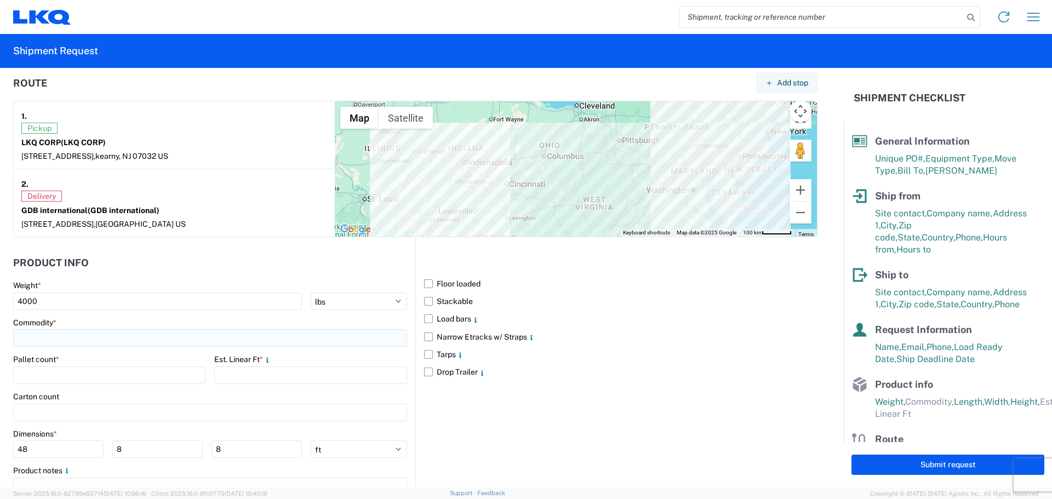
click at [32, 337] on input at bounding box center [210, 338] width 394 height 18
drag, startPoint x: 54, startPoint y: 367, endPoint x: 38, endPoint y: 367, distance: 15.9
click at [39, 367] on input "pbe waste" at bounding box center [111, 365] width 179 height 18
click at [71, 365] on input "waste" at bounding box center [111, 365] width 179 height 18
type input "w"
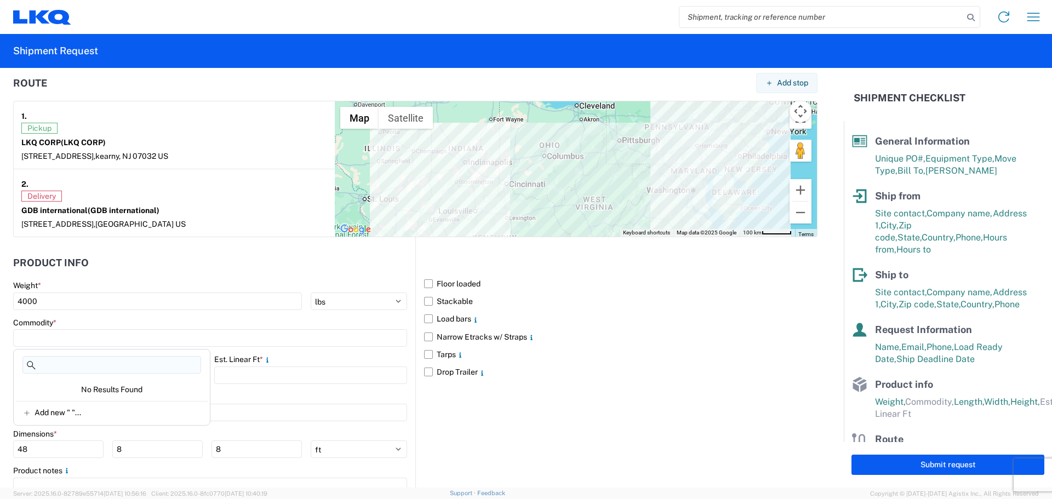
click at [47, 363] on input at bounding box center [111, 365] width 179 height 18
type input "P"
type input "A"
click at [250, 395] on div "Carton count" at bounding box center [210, 397] width 394 height 10
click at [69, 333] on input at bounding box center [210, 338] width 394 height 18
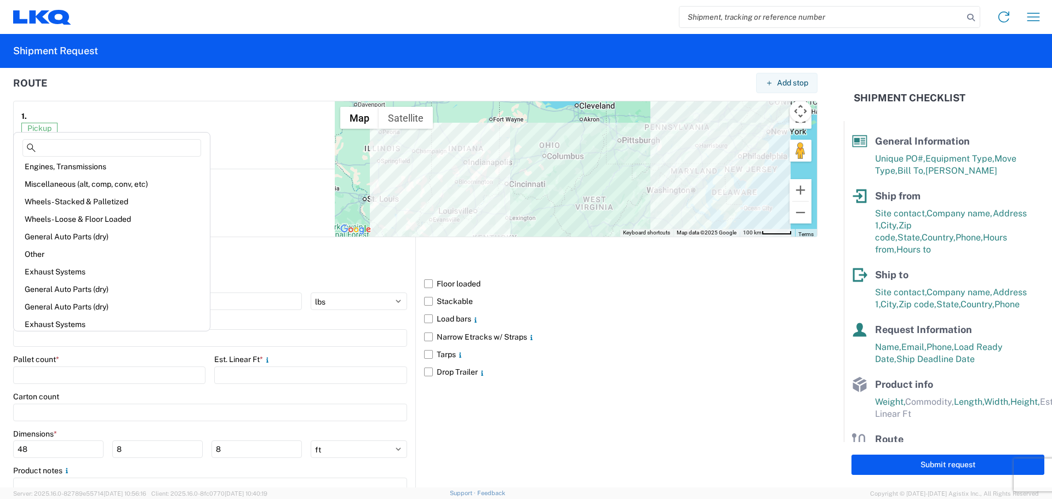
scroll to position [0, 0]
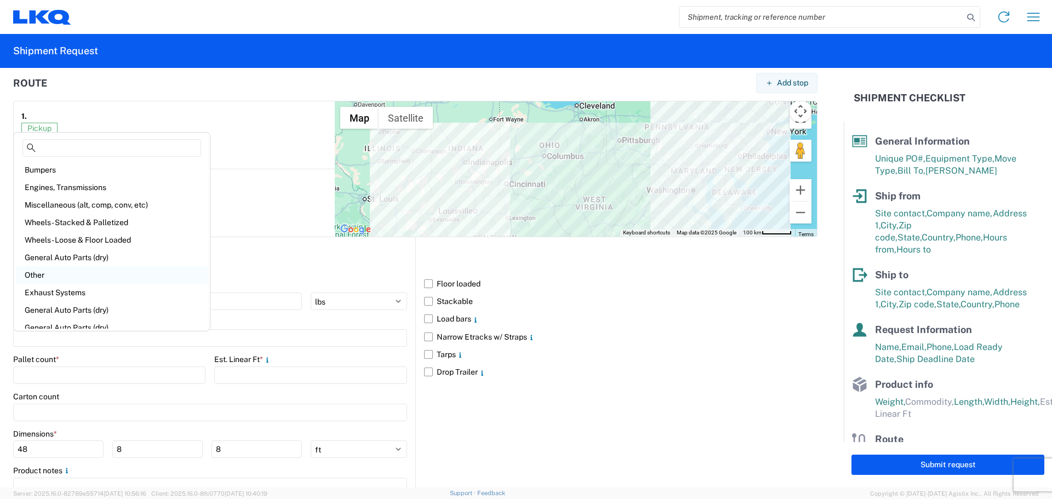
click at [31, 275] on div "Other" at bounding box center [112, 275] width 192 height 18
type input "Other"
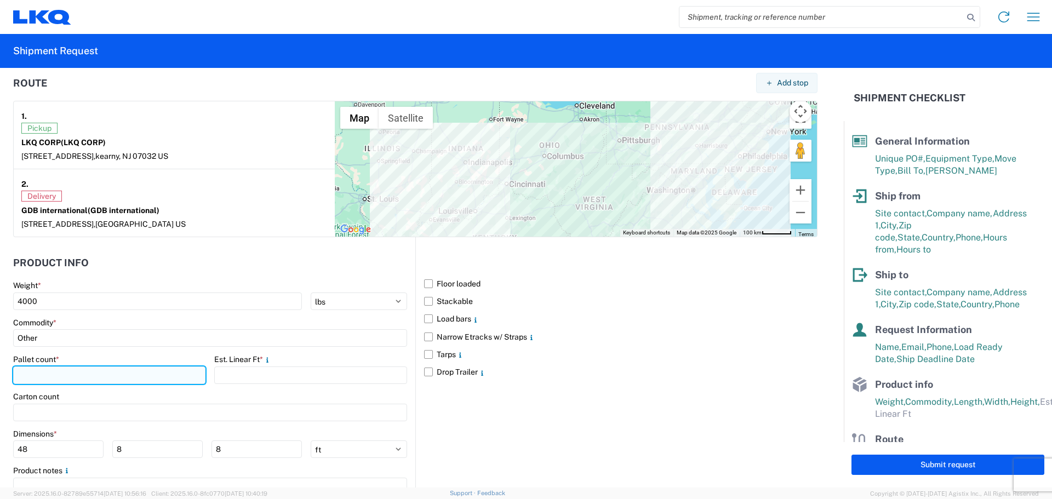
click at [25, 375] on input "number" at bounding box center [109, 376] width 192 height 18
type input "4"
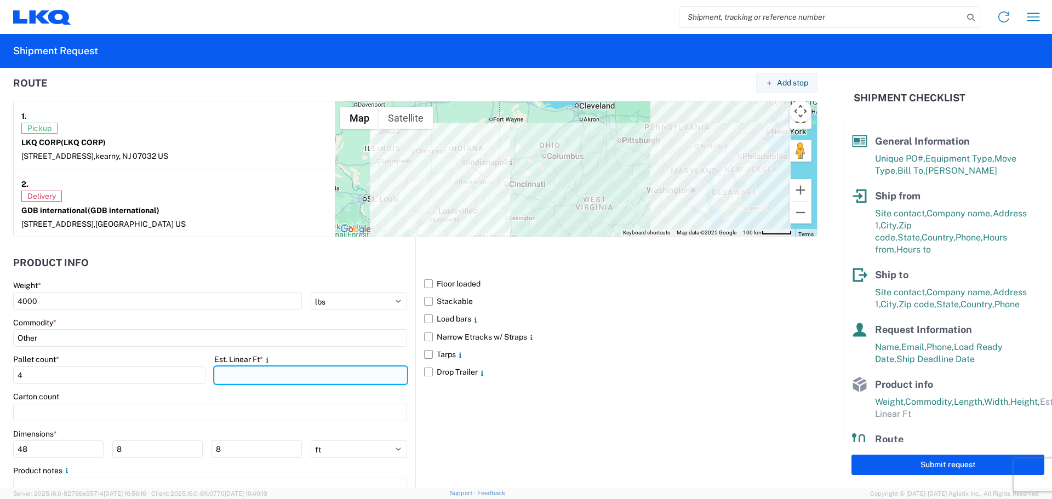
click at [235, 373] on input "number" at bounding box center [310, 376] width 192 height 18
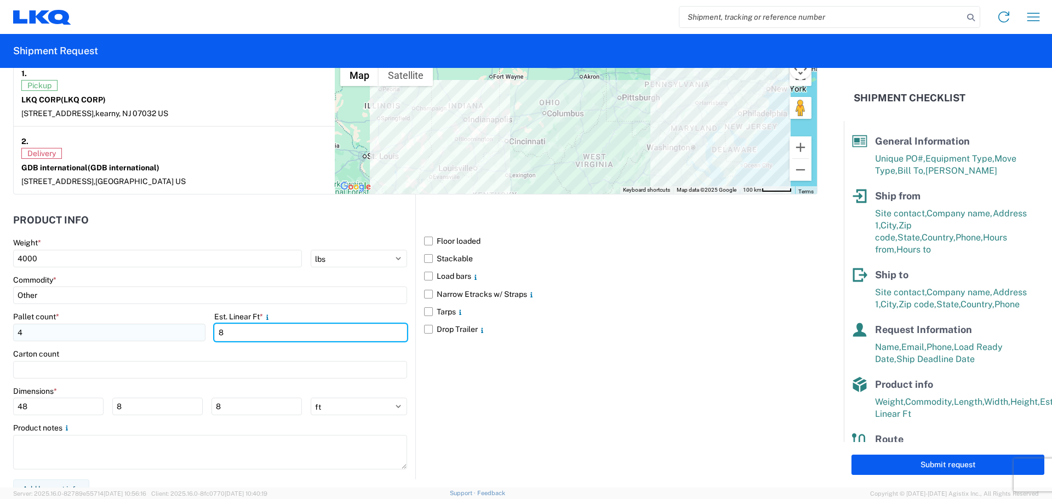
scroll to position [895, 0]
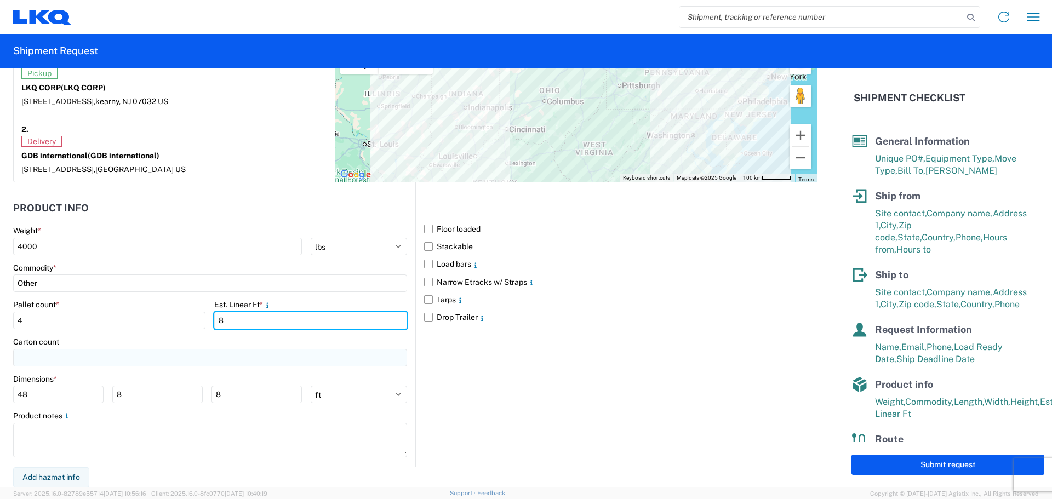
type input "8"
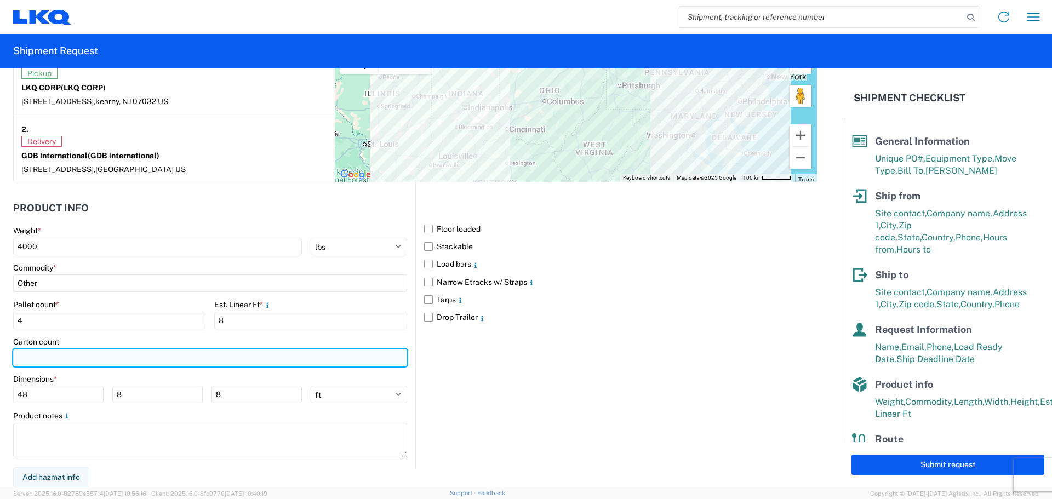
click at [35, 358] on input "number" at bounding box center [210, 358] width 394 height 18
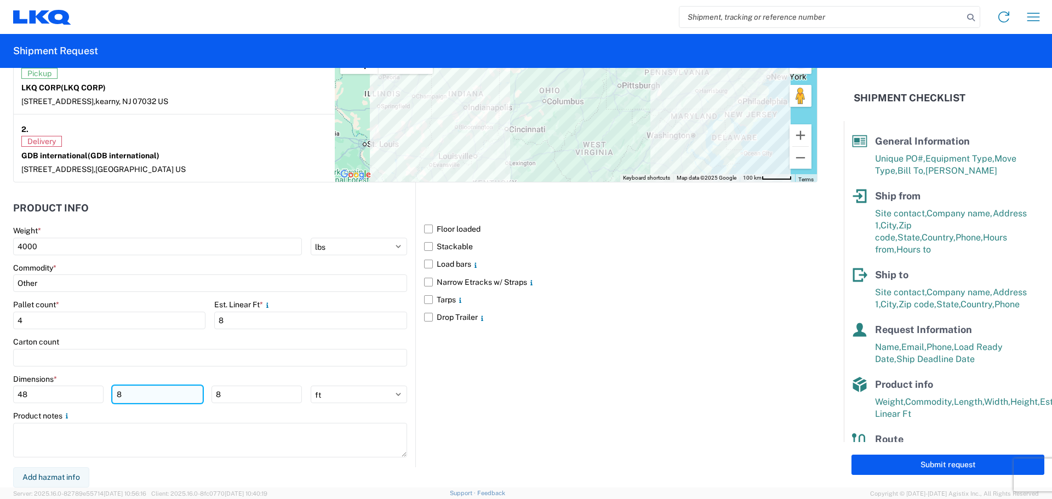
drag, startPoint x: 123, startPoint y: 396, endPoint x: 111, endPoint y: 391, distance: 12.5
click at [113, 394] on input "8" at bounding box center [157, 395] width 90 height 18
type input "48"
click at [223, 392] on input "8" at bounding box center [257, 395] width 90 height 18
type input "48"
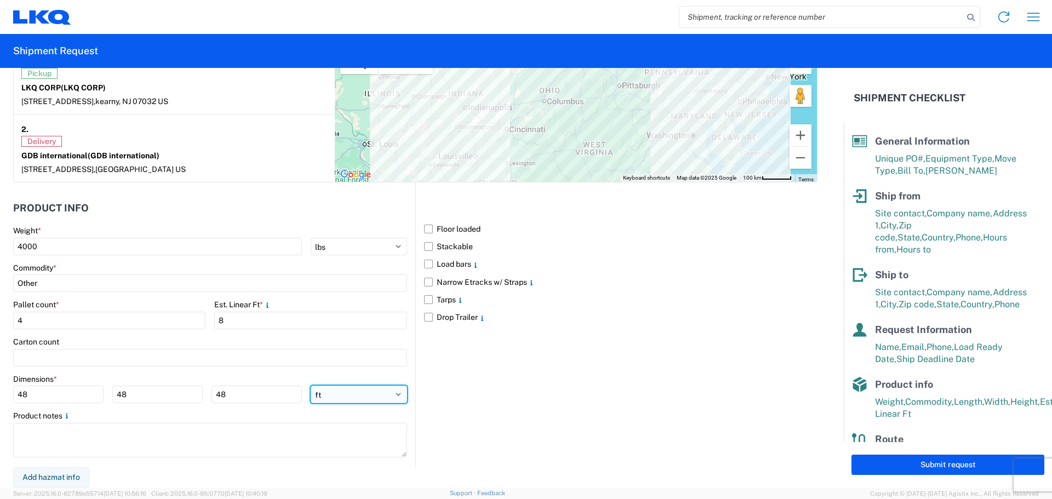
click at [389, 394] on select "ft in cm" at bounding box center [359, 395] width 96 height 18
select select "IN"
click at [311, 386] on select "ft in cm" at bounding box center [359, 395] width 96 height 18
type input "576"
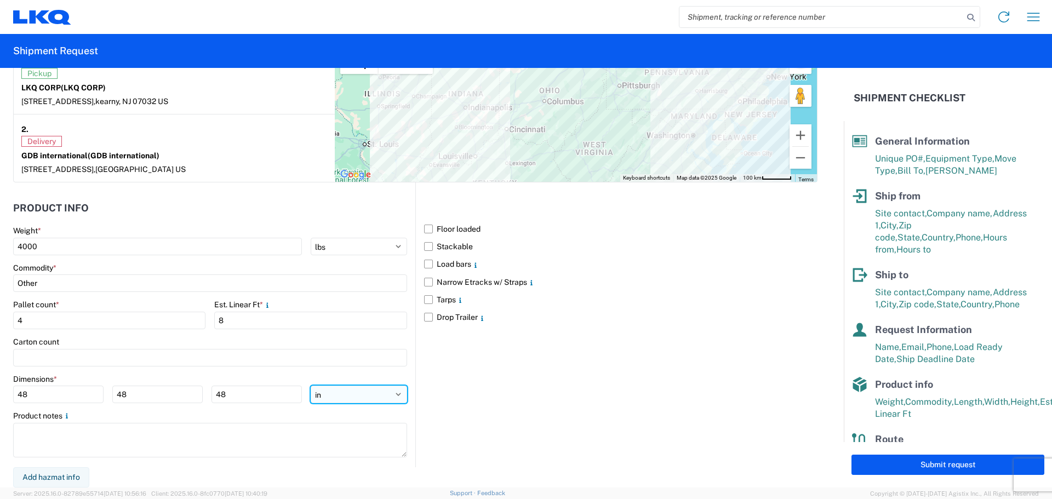
type input "576"
drag, startPoint x: 33, startPoint y: 394, endPoint x: 0, endPoint y: 396, distance: 33.5
click at [0, 396] on form "General Information Template PO# GDBLKQ24-4 PBE Equipment Type * Select 53’ Dry…" at bounding box center [422, 278] width 844 height 420
type input "48"
drag, startPoint x: 133, startPoint y: 394, endPoint x: 84, endPoint y: 392, distance: 48.3
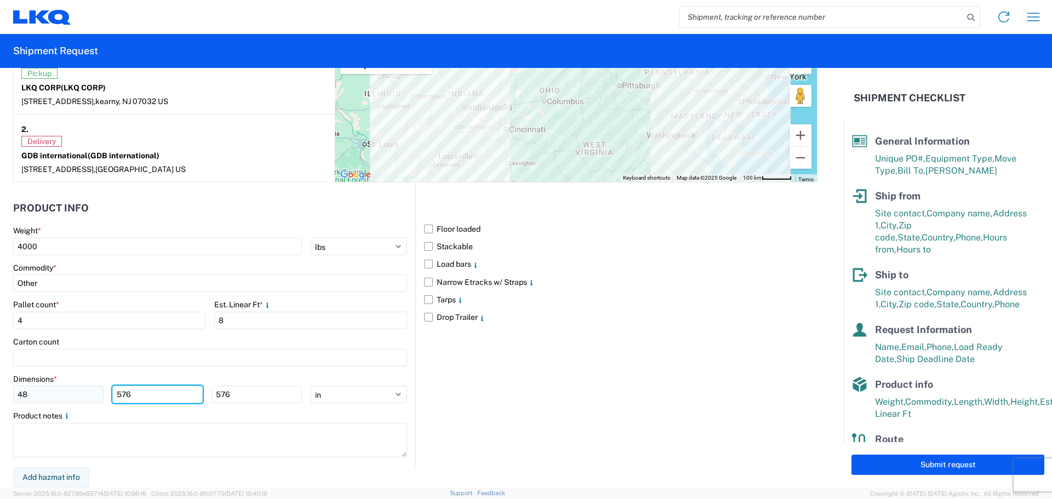
click at [84, 392] on div "48 576 576" at bounding box center [157, 395] width 289 height 18
type input "48"
drag, startPoint x: 232, startPoint y: 396, endPoint x: 182, endPoint y: 389, distance: 50.3
click at [182, 389] on div "48 48 576" at bounding box center [157, 395] width 289 height 18
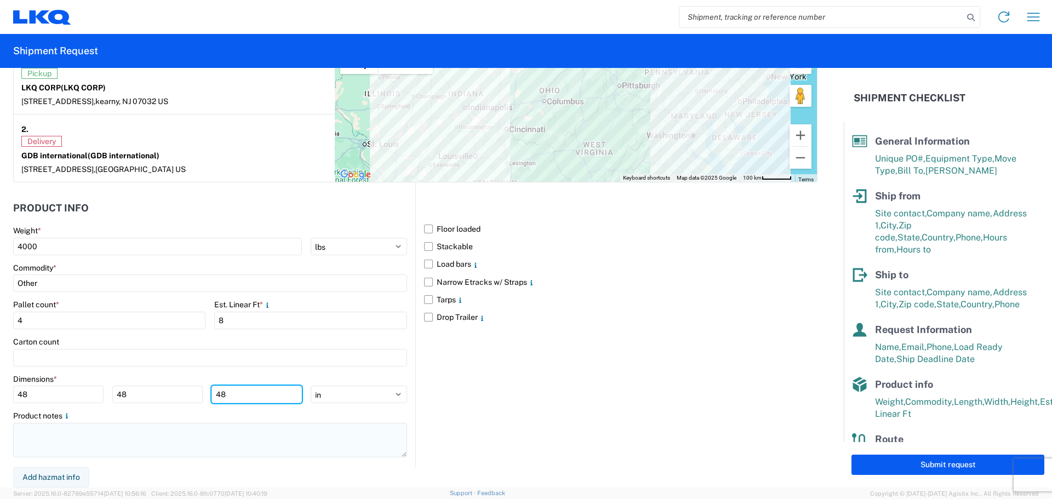
type input "48"
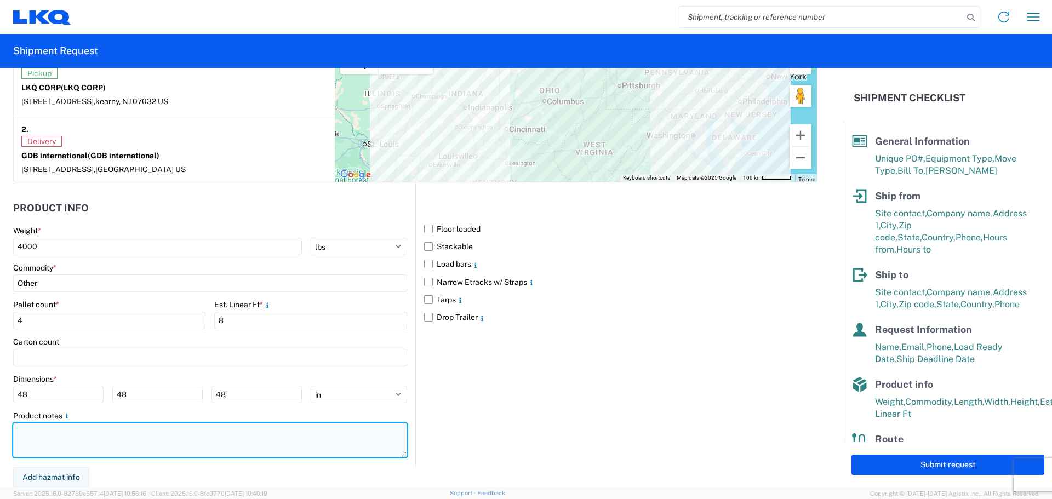
click at [30, 428] on textarea at bounding box center [210, 440] width 394 height 35
type textarea "PBE WASTE. HAZMAT PRODUCTS"
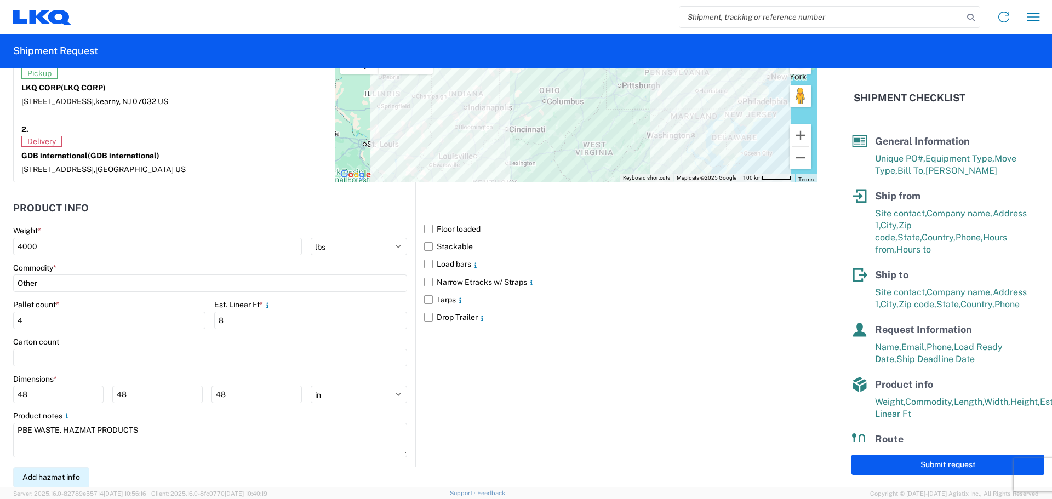
click at [66, 477] on button "Add hazmat info" at bounding box center [51, 478] width 76 height 20
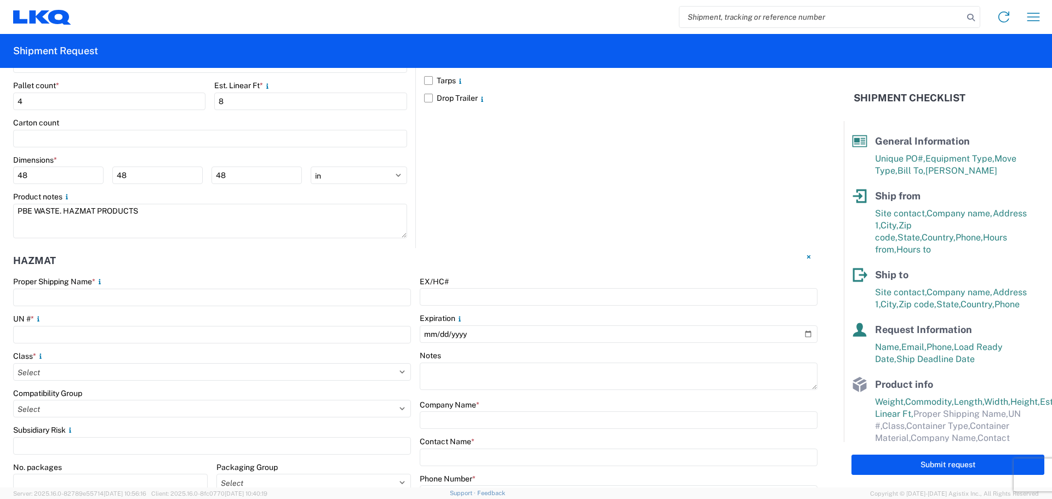
scroll to position [1169, 0]
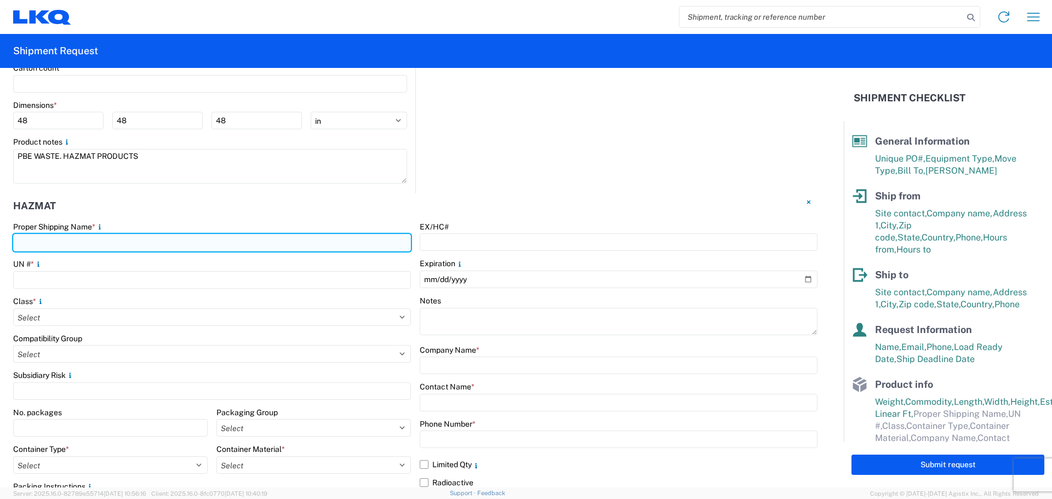
click at [46, 243] on input "text" at bounding box center [212, 243] width 398 height 18
type input "LKQ CORP. #3018"
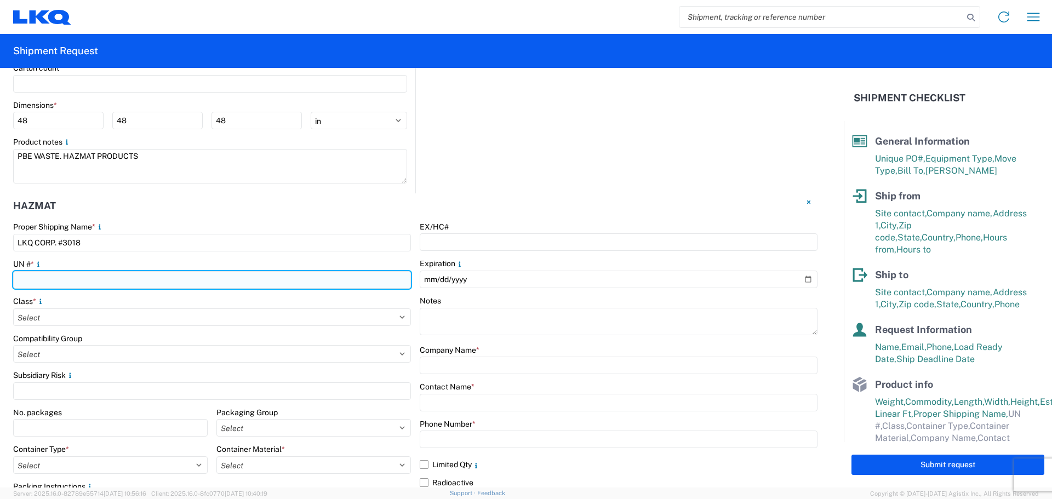
click at [24, 276] on input "number" at bounding box center [212, 280] width 398 height 18
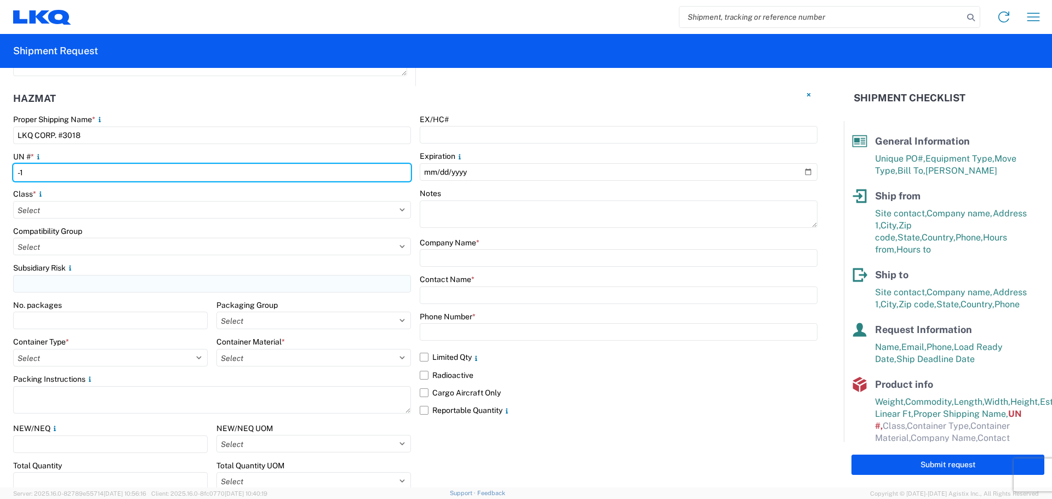
scroll to position [1279, 0]
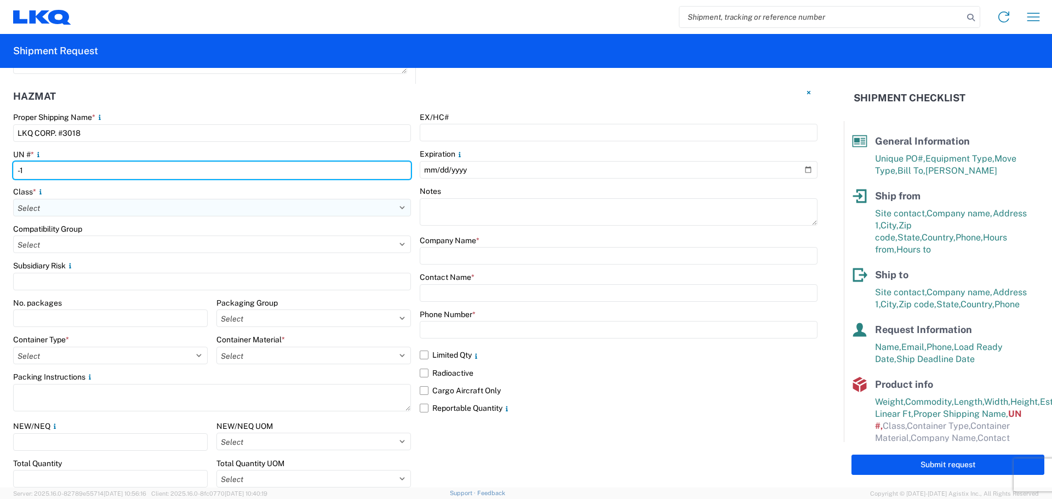
type input "-1"
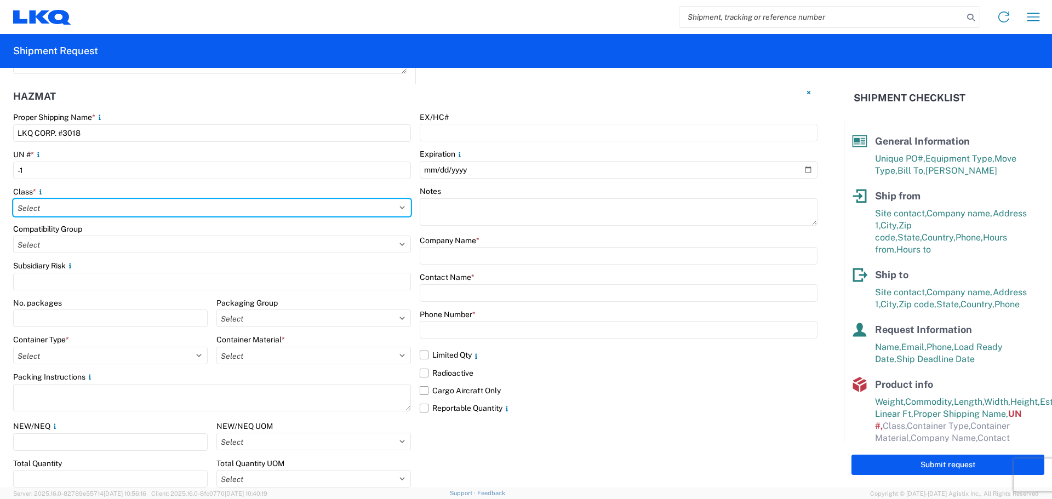
click at [41, 208] on div "Class * Select 1 Explosive 1.1 Explosive 1.2 Explosive 1.3 Explosive 1.4 Explos…" at bounding box center [212, 202] width 398 height 30
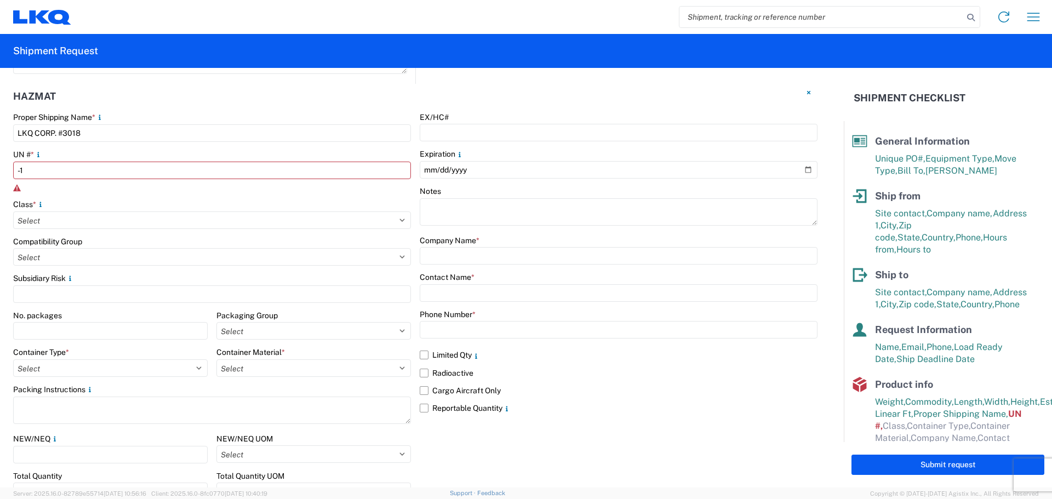
click at [133, 198] on div "Proper Shipping Name * LKQ CORP. #3018 UN # * -1 Class * Select 1 Explosive 1.1…" at bounding box center [212, 328] width 398 height 433
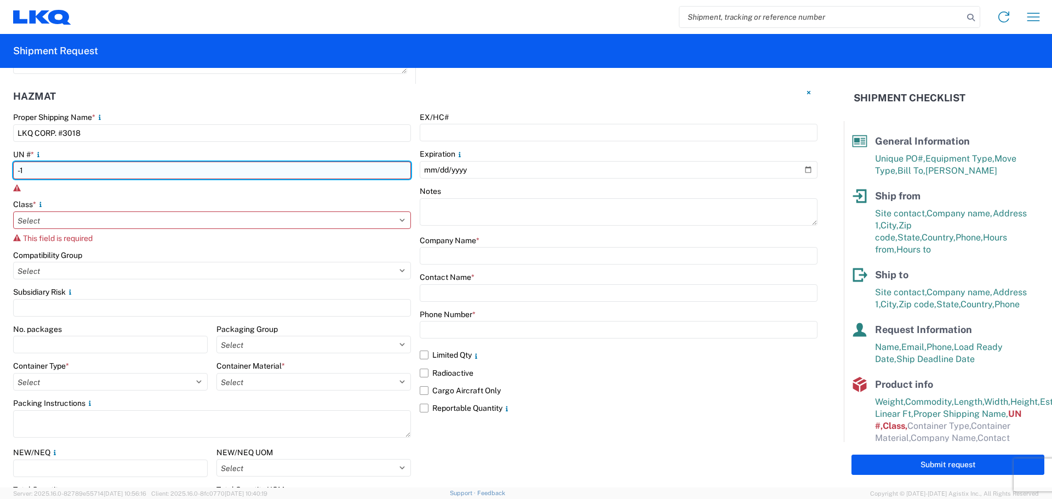
click at [31, 174] on input "-1" at bounding box center [212, 171] width 398 height 18
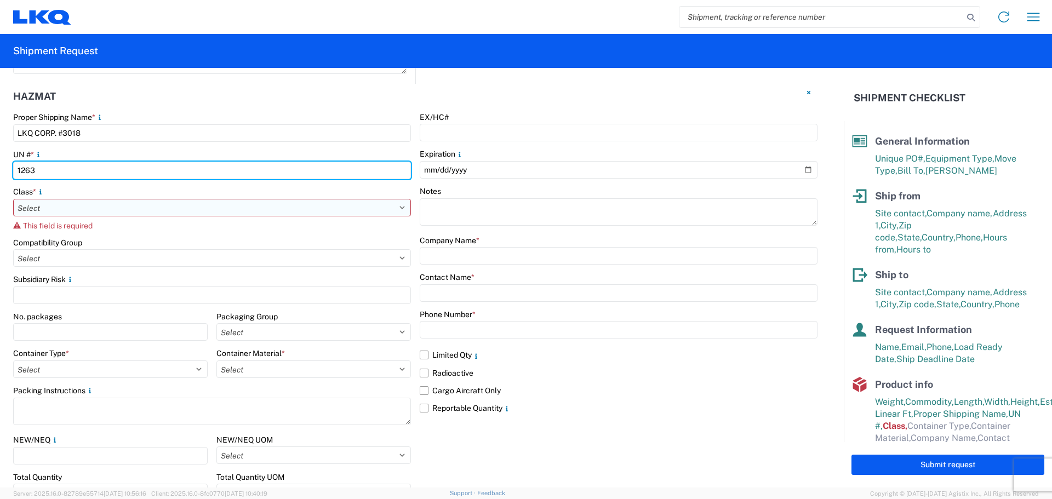
type input "1263"
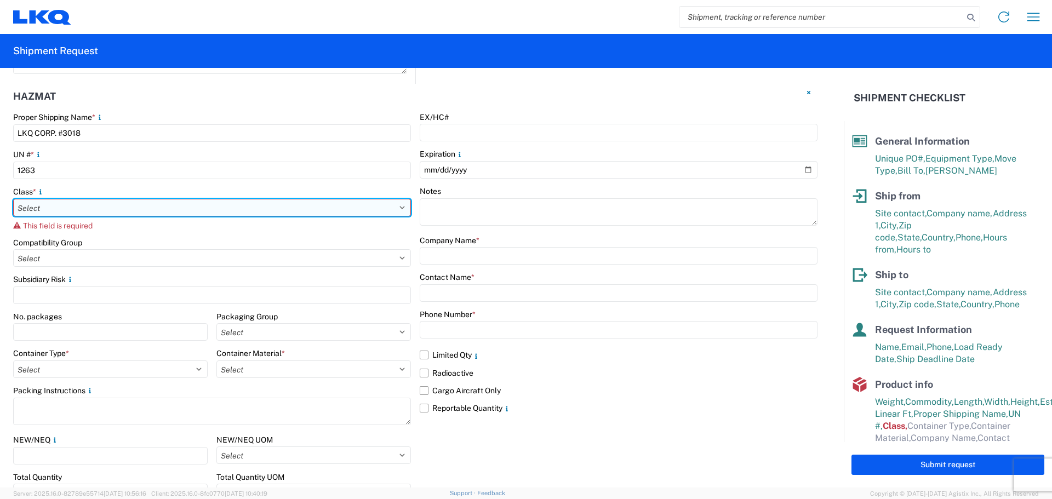
click at [49, 204] on select "Select 1 Explosive 1.1 Explosive 1.2 Explosive 1.3 Explosive 1.4 Explosive 1.5 …" at bounding box center [212, 208] width 398 height 18
select select "9 Miscellaneous"
click at [13, 199] on select "Select 1 Explosive 1.1 Explosive 1.2 Explosive 1.3 Explosive 1.4 Explosive 1.5 …" at bounding box center [212, 208] width 398 height 18
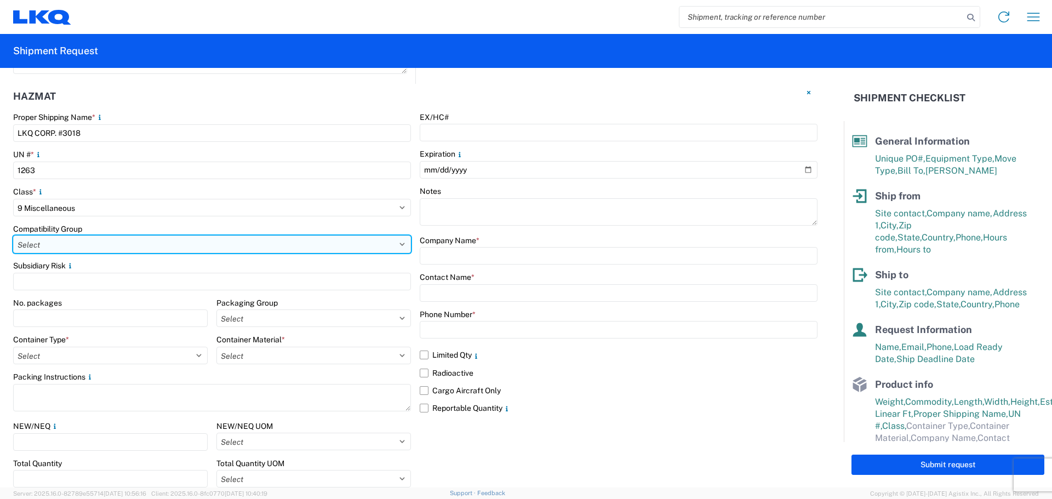
click at [98, 243] on select "Select A B C D E F G H J K L N S" at bounding box center [212, 245] width 398 height 18
click at [106, 244] on select "Select A B C D E F G H J K L N S" at bounding box center [212, 245] width 398 height 18
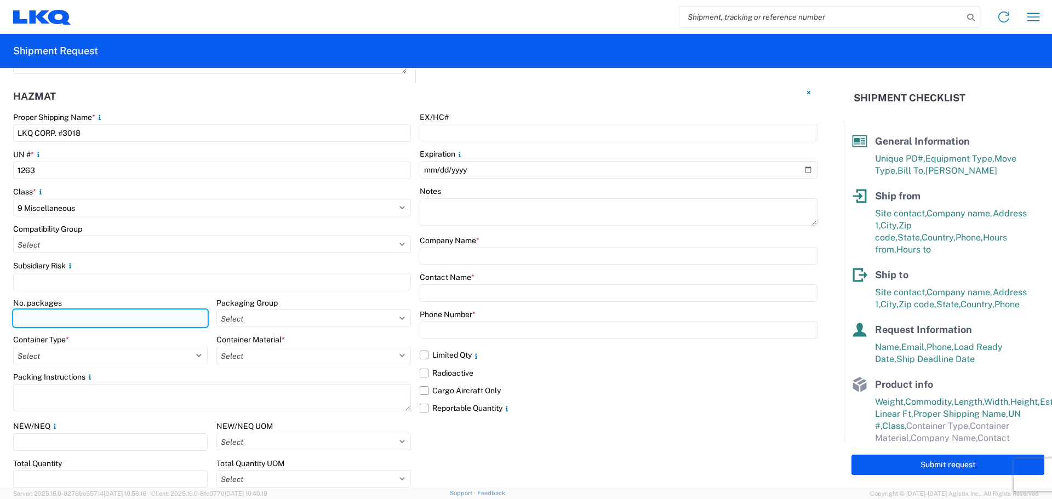
click at [43, 317] on input "number" at bounding box center [110, 319] width 195 height 18
type input "4"
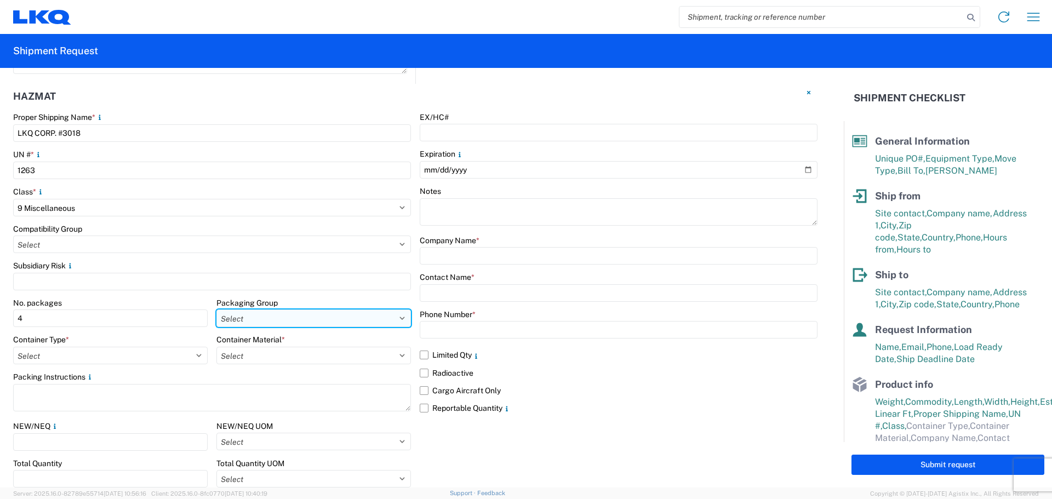
click at [371, 319] on select "Select I II III" at bounding box center [314, 319] width 195 height 18
click at [367, 321] on select "Select I II III" at bounding box center [314, 319] width 195 height 18
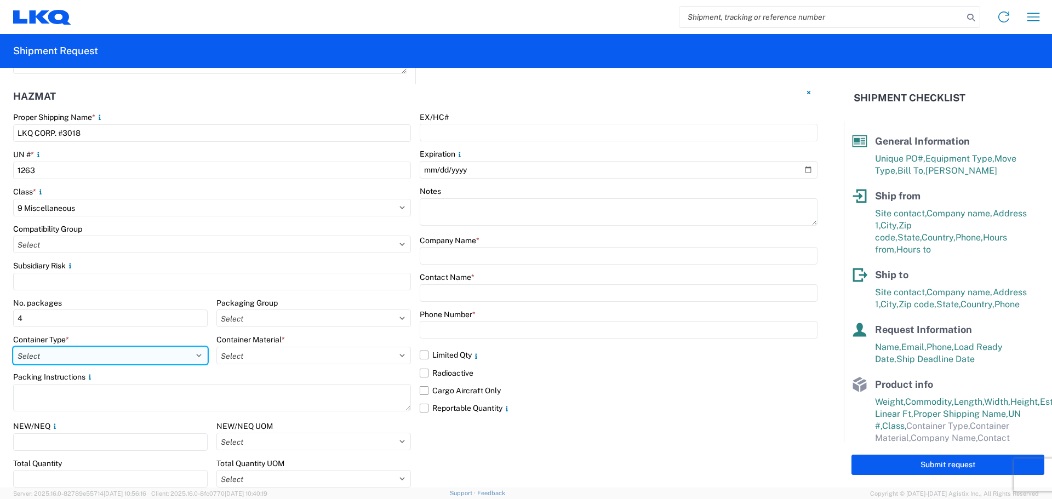
click at [192, 355] on select "Select 5 - Bags 4 - Boxes 6 - Composite Packaging 1 - Drums 3 - Jerricans None …" at bounding box center [110, 356] width 195 height 18
select select "BOXES"
click at [13, 347] on select "Select 5 - Bags 4 - Boxes 6 - Composite Packaging 1 - Drums 3 - Jerricans None …" at bounding box center [110, 356] width 195 height 18
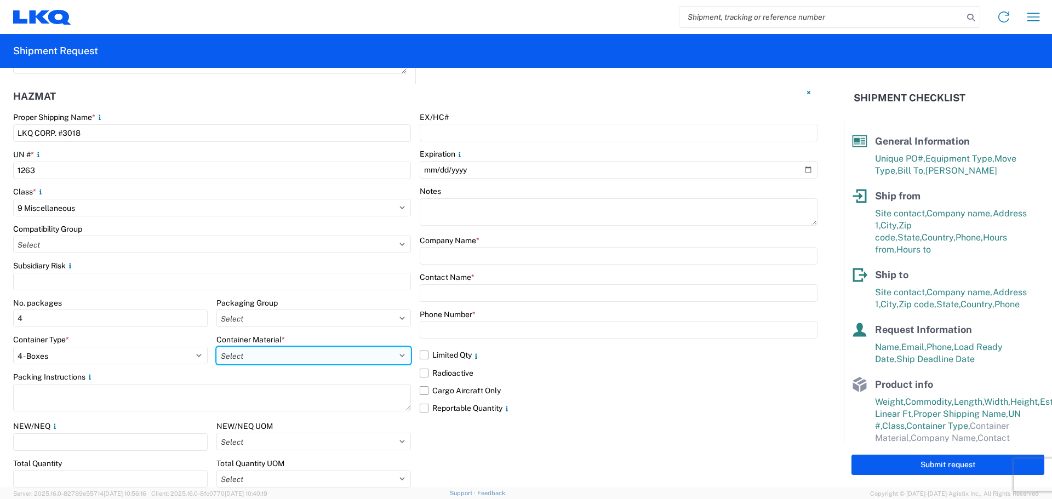
click at [364, 351] on select "Select B - Aluminum G - Fiberboard P - Glass, porcelain or stoneware (not used …" at bounding box center [314, 356] width 195 height 18
click at [400, 357] on select "Select B - Aluminum G - Fiberboard P - Glass, porcelain or stoneware (not used …" at bounding box center [314, 356] width 195 height 18
click at [399, 355] on select "Select B - Aluminum G - Fiberboard P - Glass, porcelain or stoneware (not used …" at bounding box center [314, 356] width 195 height 18
select select "PAPER_MULTI"
click at [217, 347] on select "Select B - Aluminum G - Fiberboard P - Glass, porcelain or stoneware (not used …" at bounding box center [314, 356] width 195 height 18
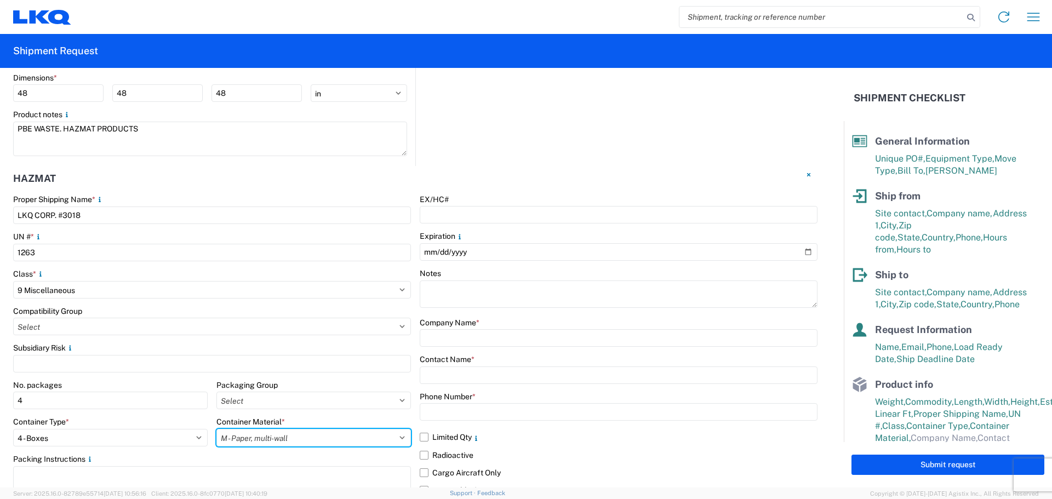
scroll to position [1214, 0]
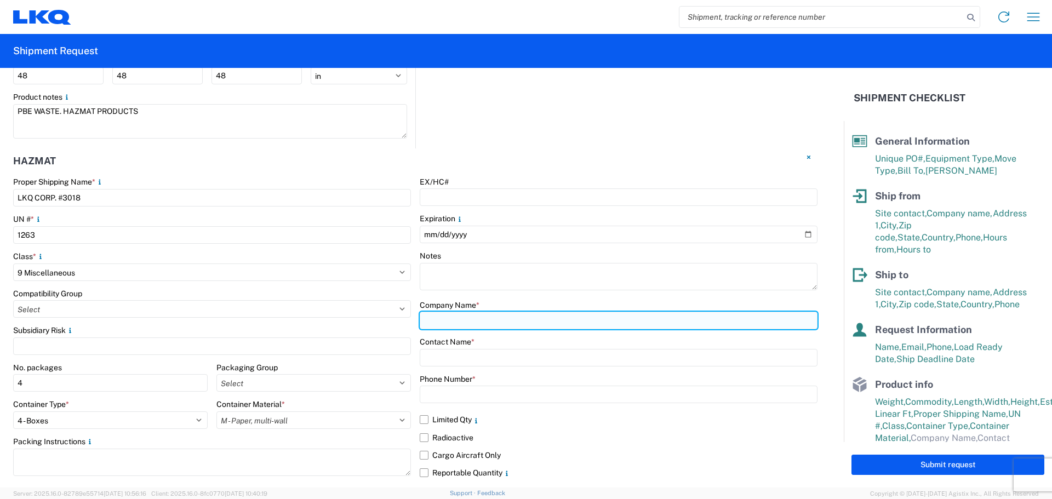
click at [438, 318] on input "text" at bounding box center [619, 321] width 398 height 18
type input "LKQ CORP"
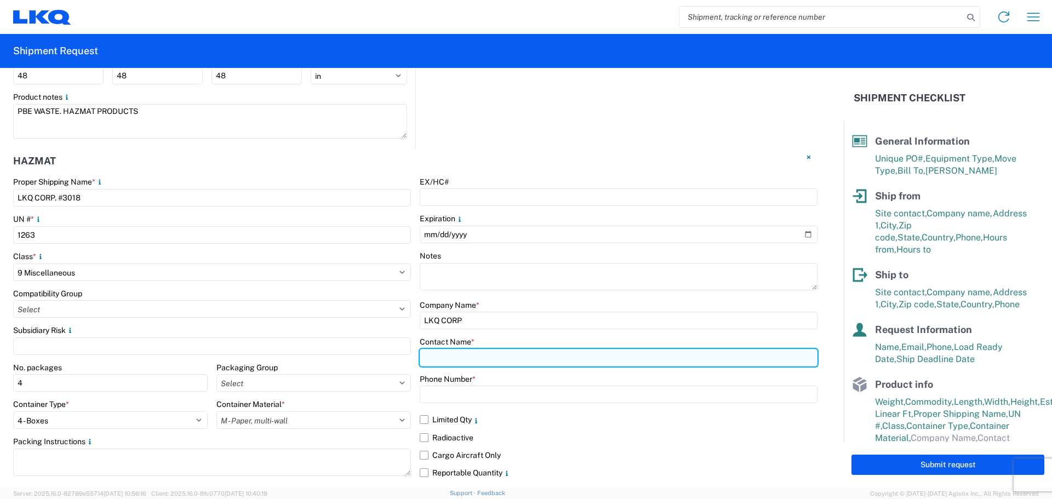
type input "KAMBIZ YOUNESI"
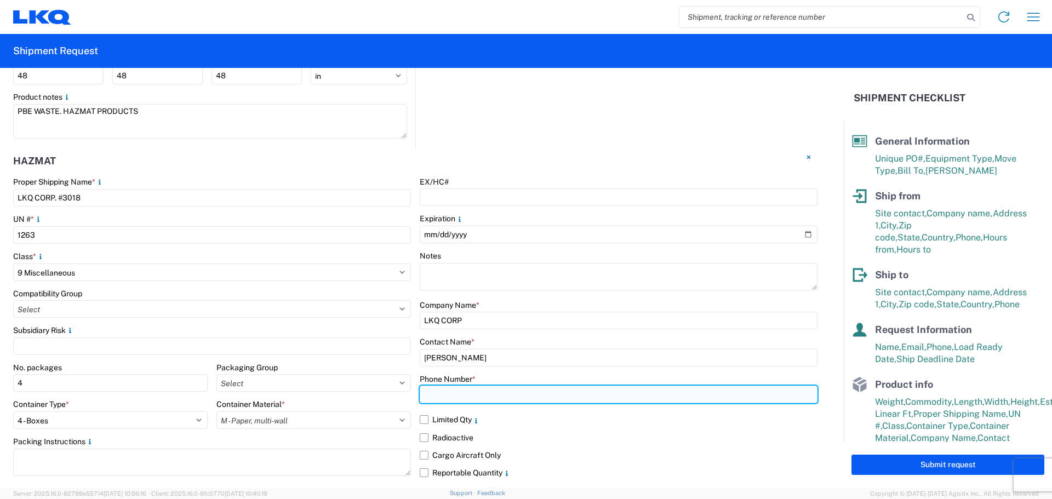
click at [435, 391] on input "text" at bounding box center [619, 395] width 398 height 18
type input "9732384360"
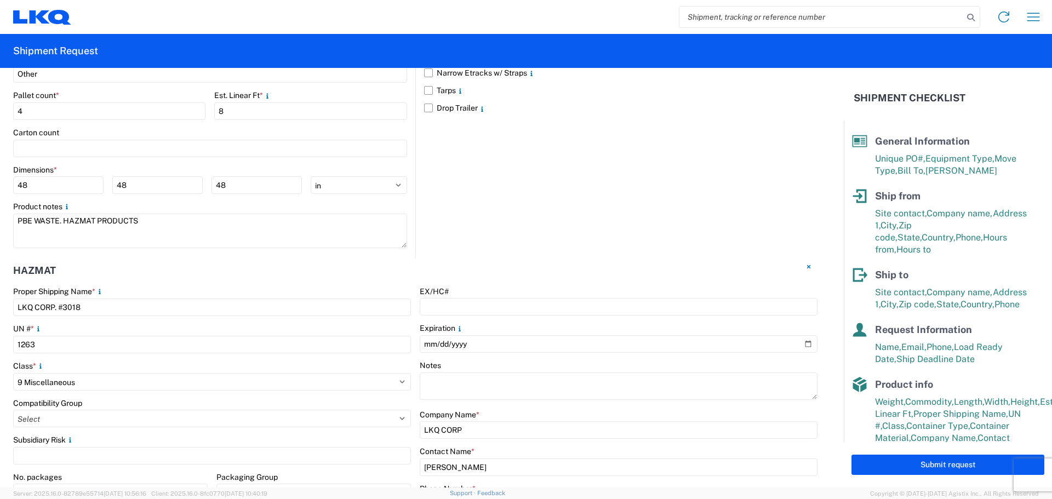
scroll to position [1050, 0]
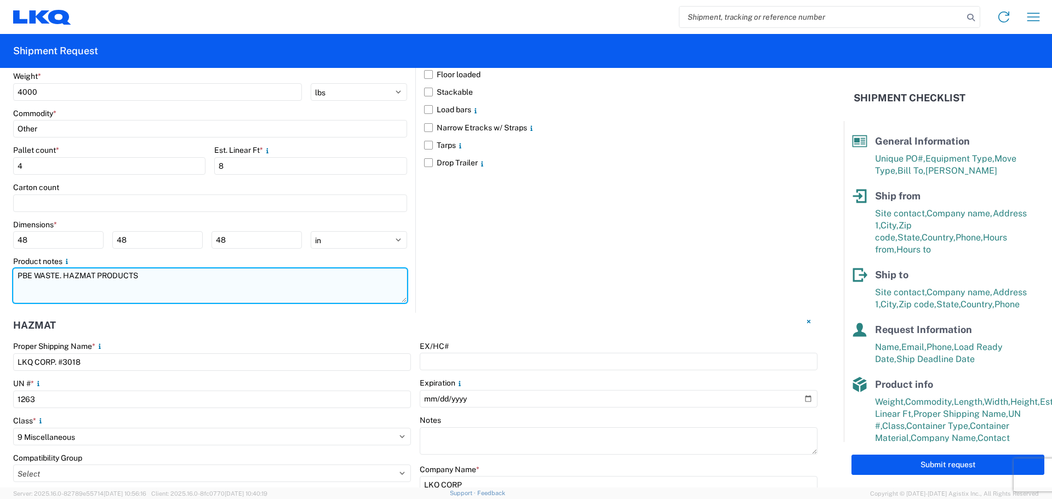
drag, startPoint x: 33, startPoint y: 276, endPoint x: 18, endPoint y: 271, distance: 15.6
click at [18, 271] on textarea "PBE WASTE. HAZMAT PRODUCTS" at bounding box center [210, 286] width 394 height 35
type textarea "AUTO BODY PAINT WASTE. HAZMAT PRODUCTS"
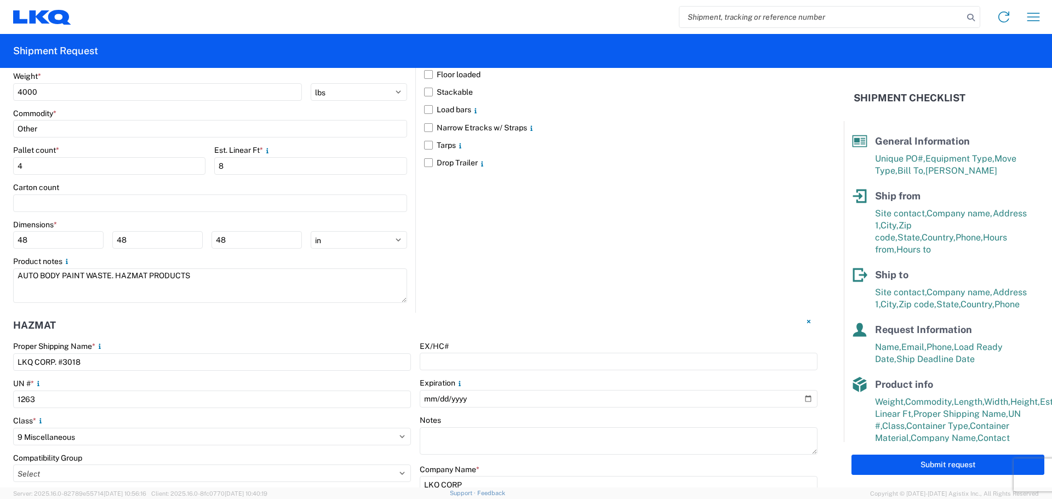
click at [447, 289] on div "Floor loaded Stackable Load bars Narrow Etracks w/ Straps Tarps Drop Trailer" at bounding box center [616, 170] width 402 height 285
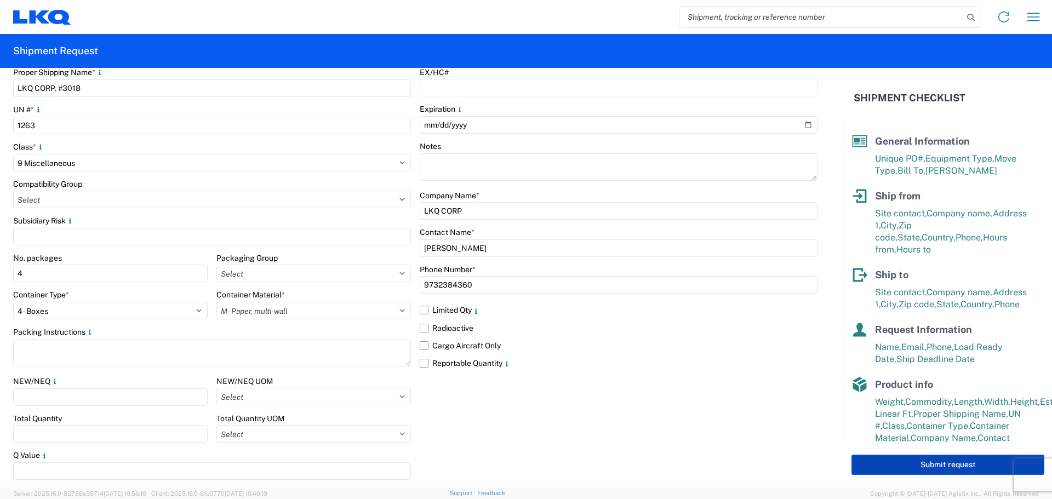
click at [958, 469] on button "Submit request" at bounding box center [948, 465] width 193 height 20
select select "US"
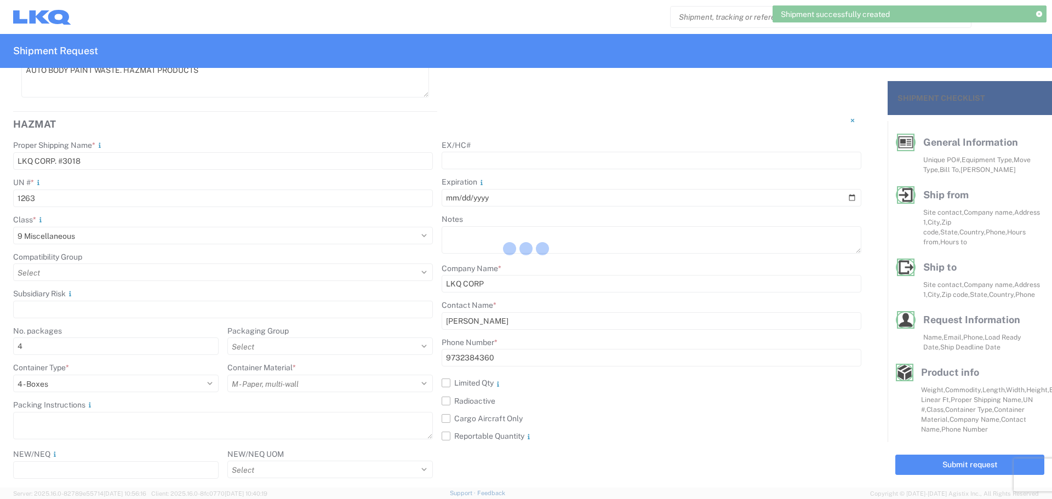
scroll to position [1397, 0]
